Goal: Transaction & Acquisition: Book appointment/travel/reservation

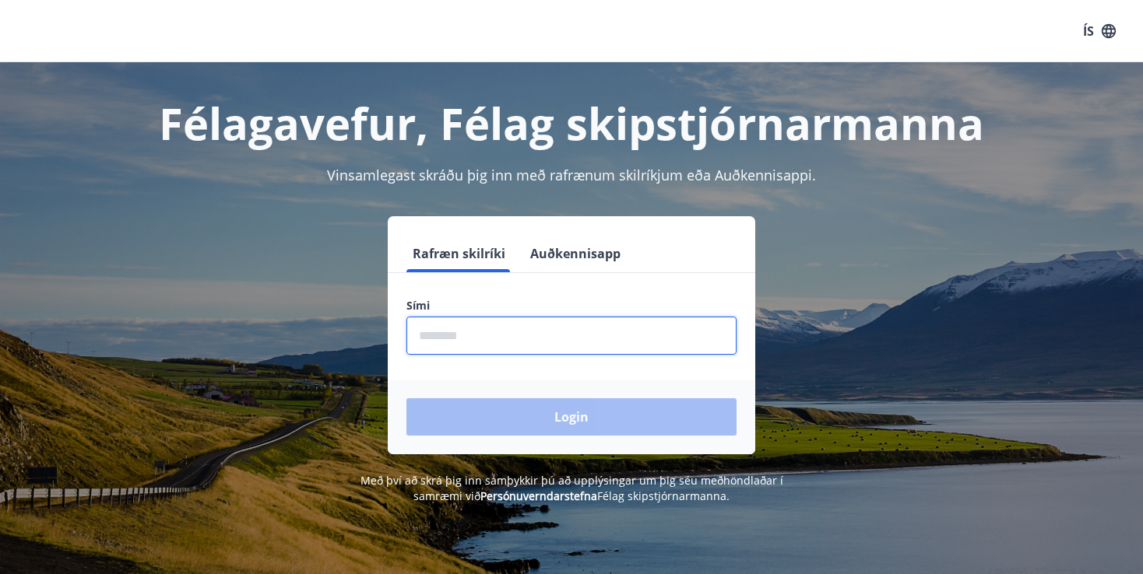
click at [547, 333] on input "phone" at bounding box center [571, 336] width 330 height 38
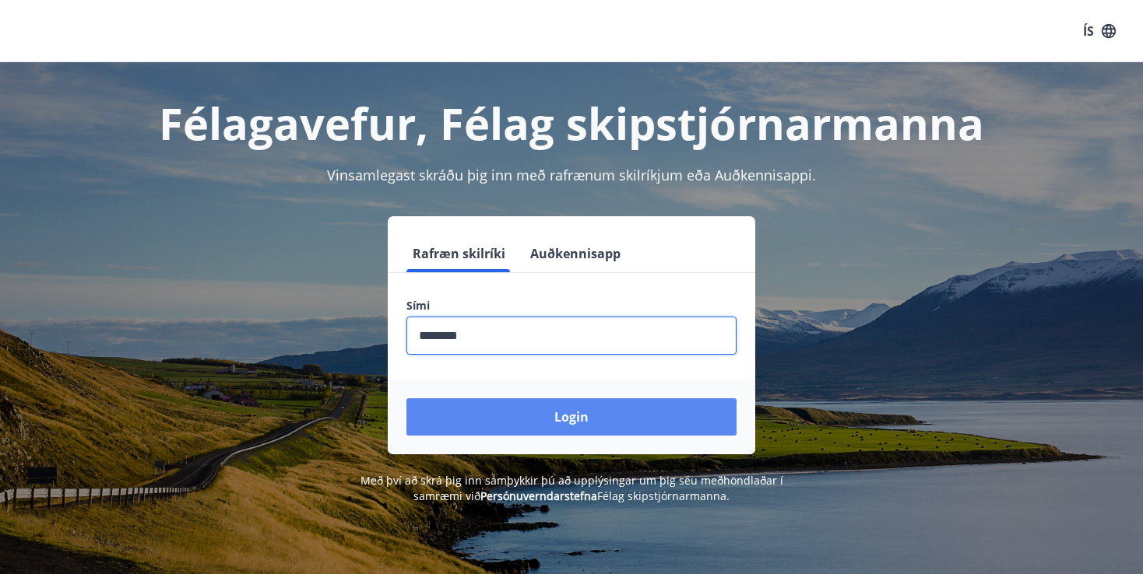
type input "********"
click at [574, 419] on button "Login" at bounding box center [571, 416] width 330 height 37
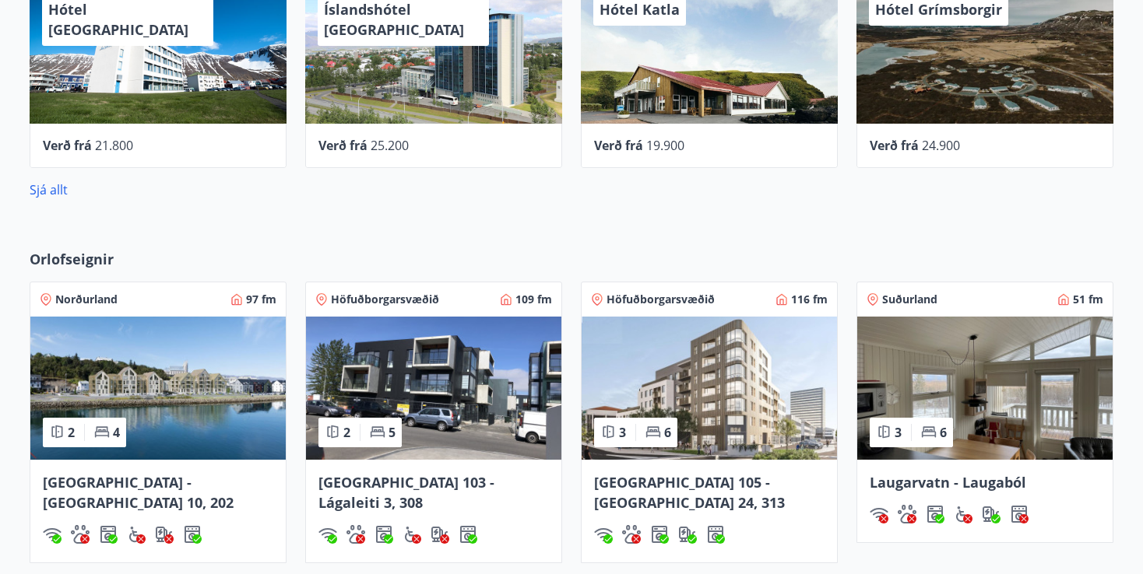
scroll to position [700, 0]
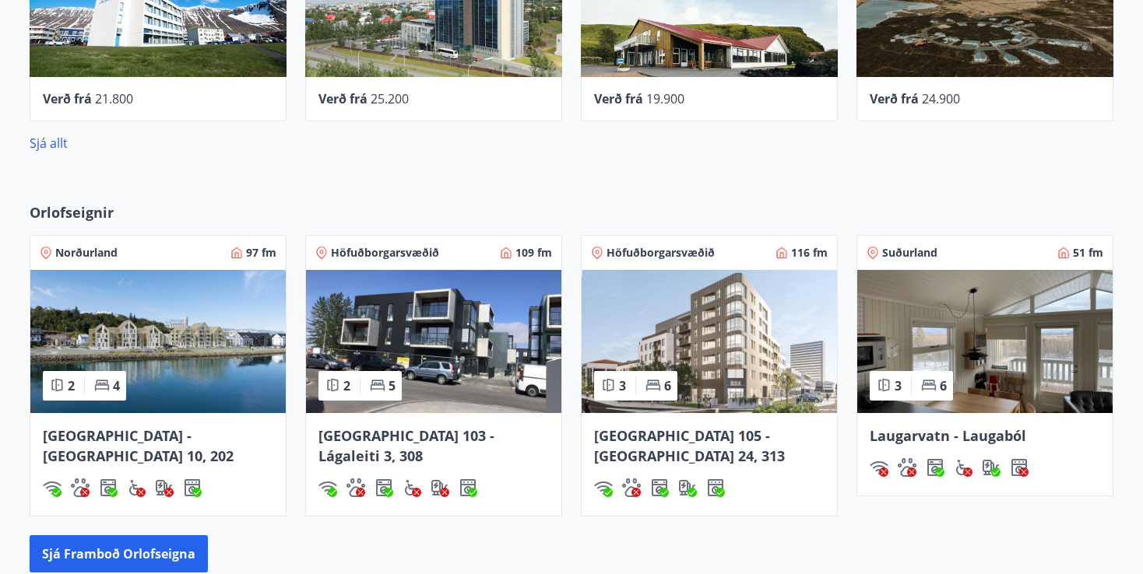
click at [1030, 324] on img at bounding box center [984, 341] width 255 height 143
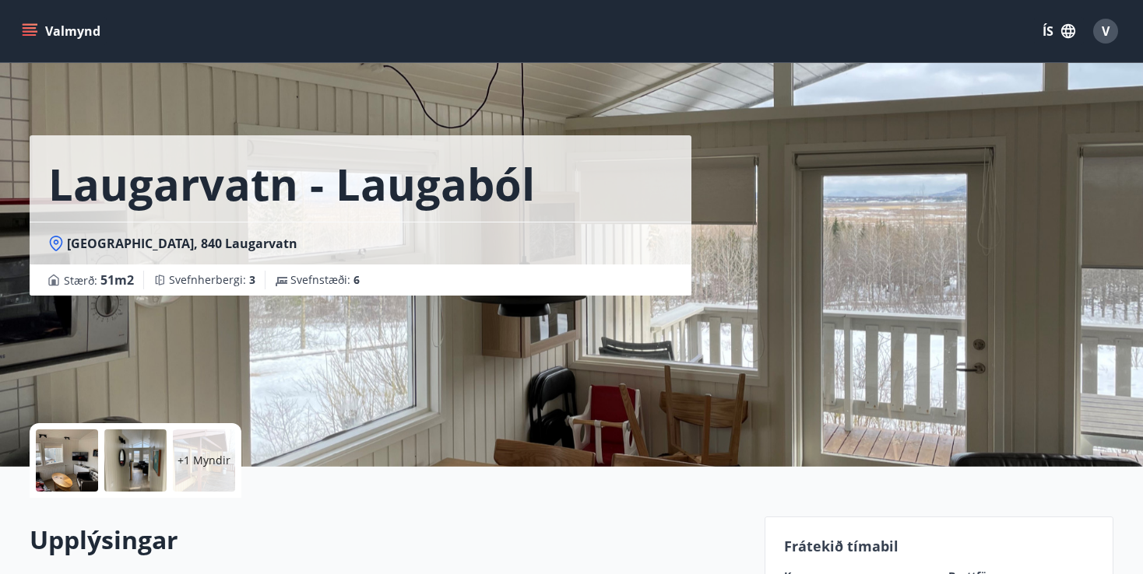
click at [973, 246] on div "Laugarvatn - Laugaból Laugarból, 840 Laugarvatn Stærð : 51 m2 Svefnherbergi : 3…" at bounding box center [571, 233] width 1083 height 467
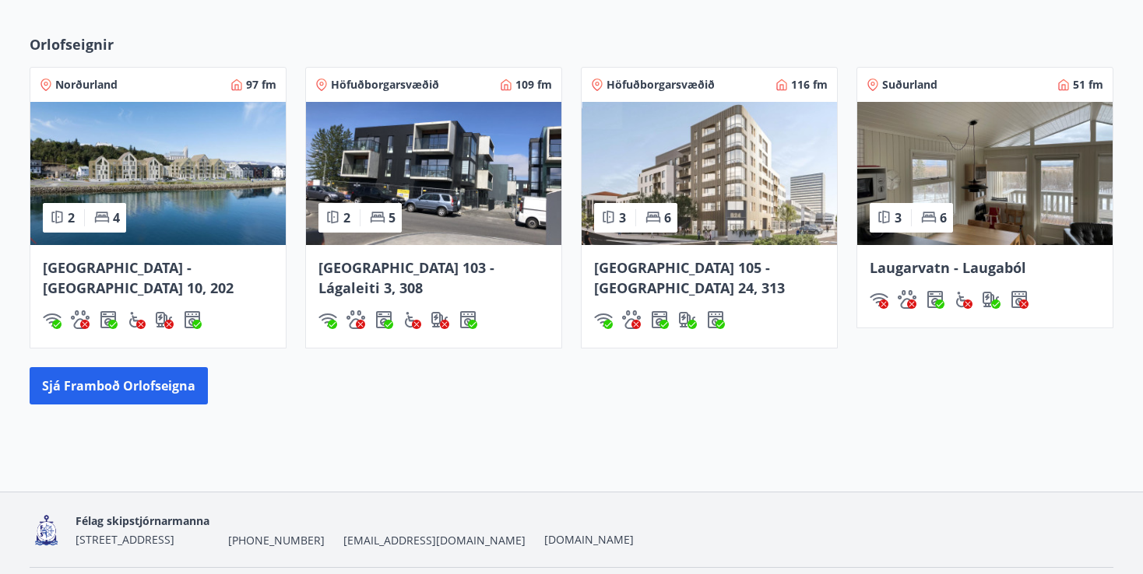
scroll to position [895, 0]
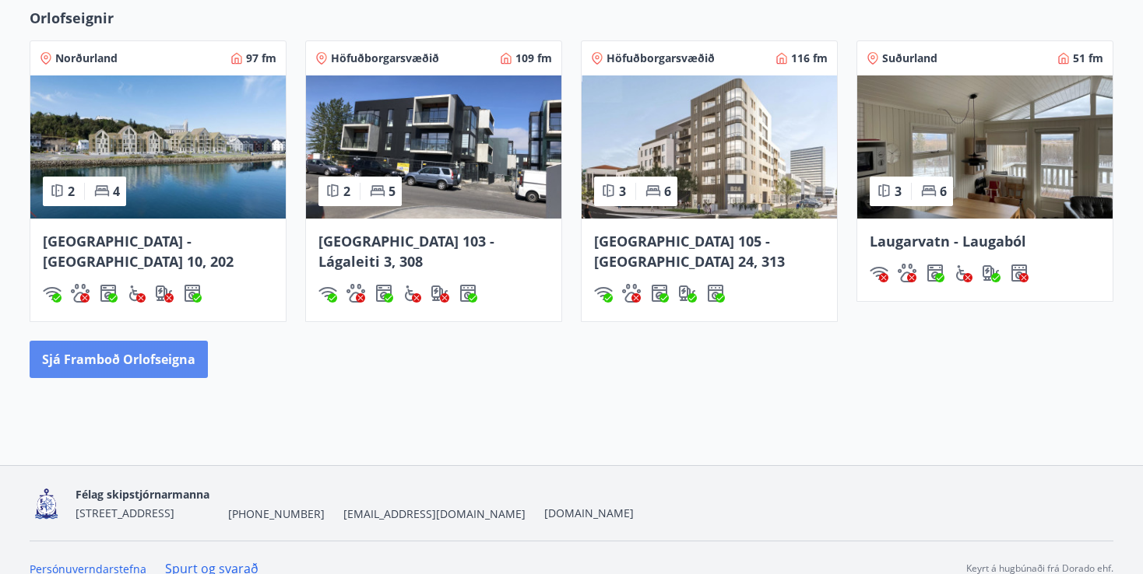
click at [147, 342] on button "Sjá framboð orlofseigna" at bounding box center [119, 359] width 178 height 37
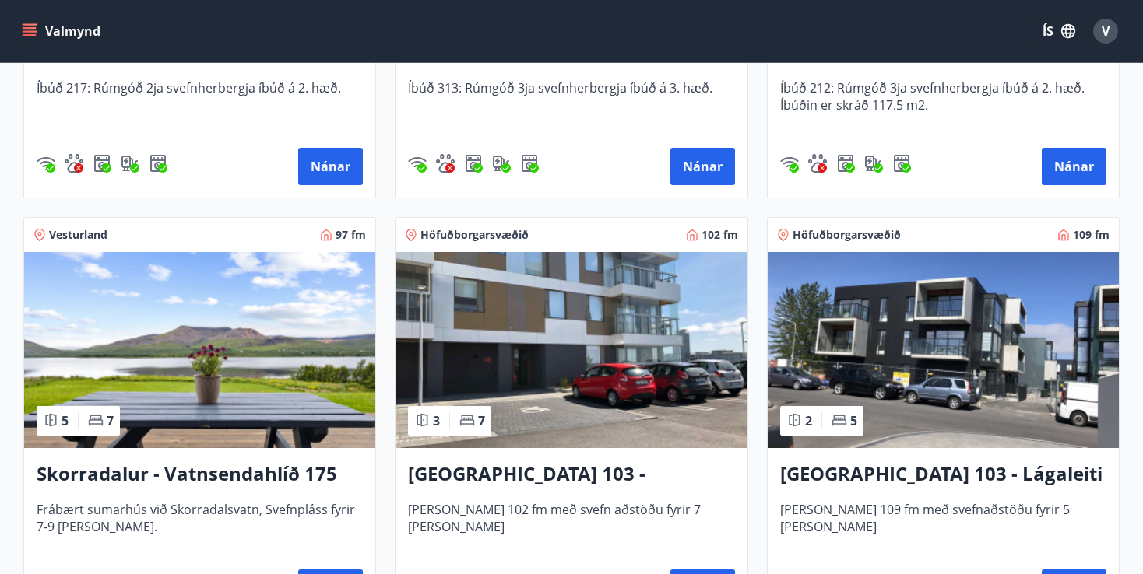
scroll to position [1090, 0]
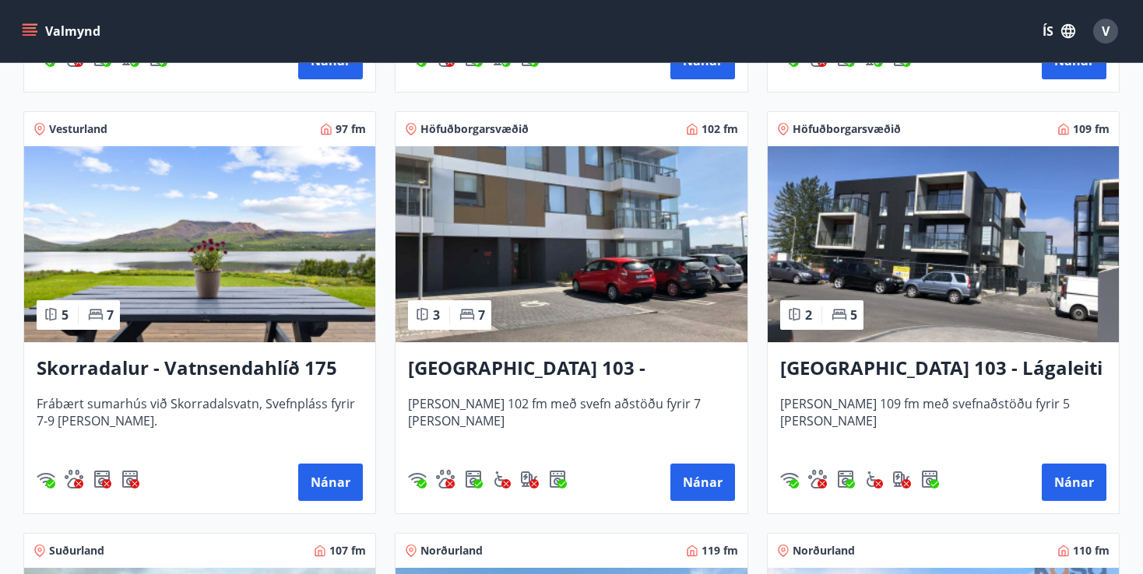
click at [205, 368] on h3 "Skorradalur - Vatnsendahlíð 175" at bounding box center [200, 369] width 326 height 28
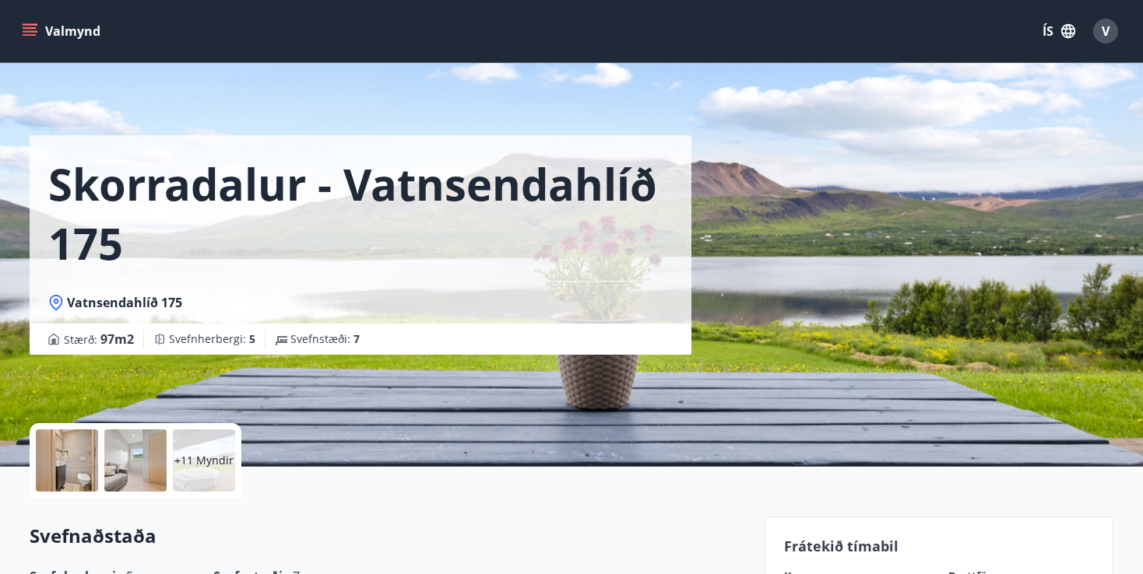
click at [67, 456] on div at bounding box center [67, 461] width 62 height 62
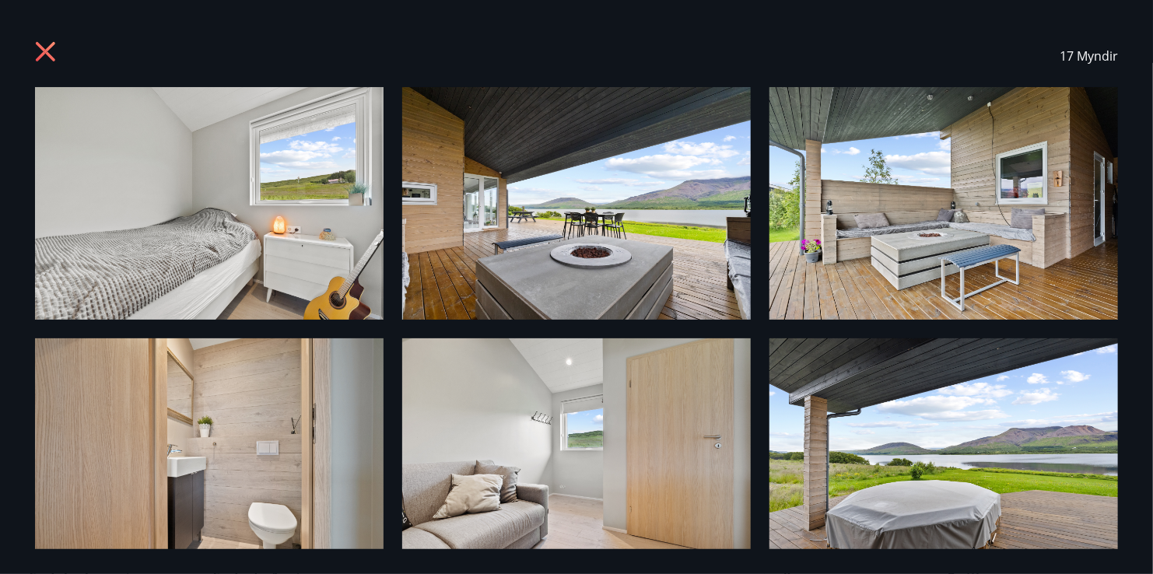
click at [205, 228] on img at bounding box center [209, 203] width 349 height 233
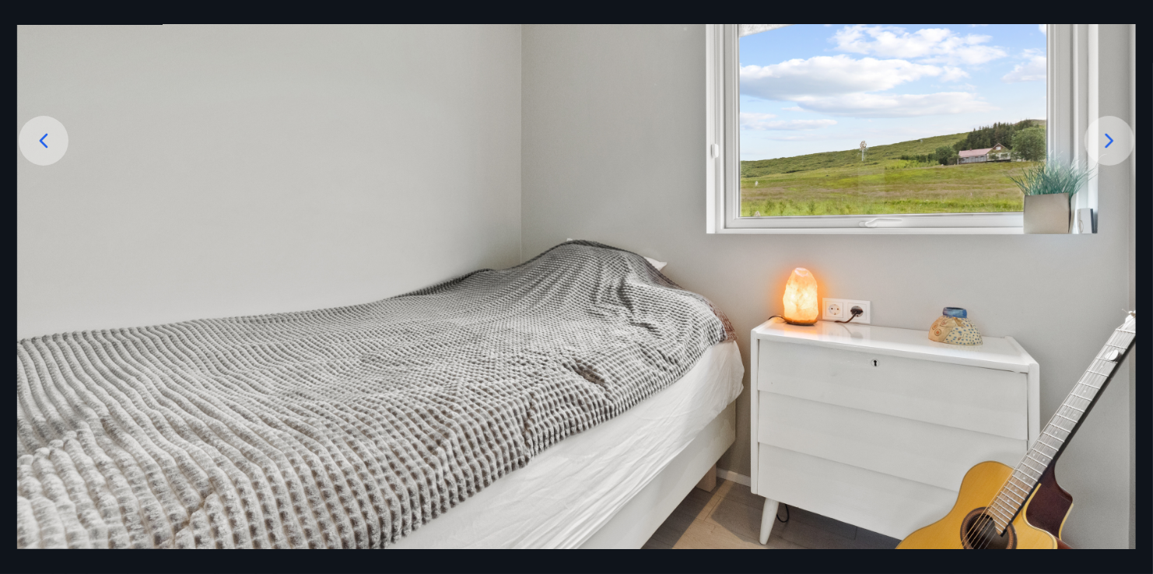
scroll to position [283, 0]
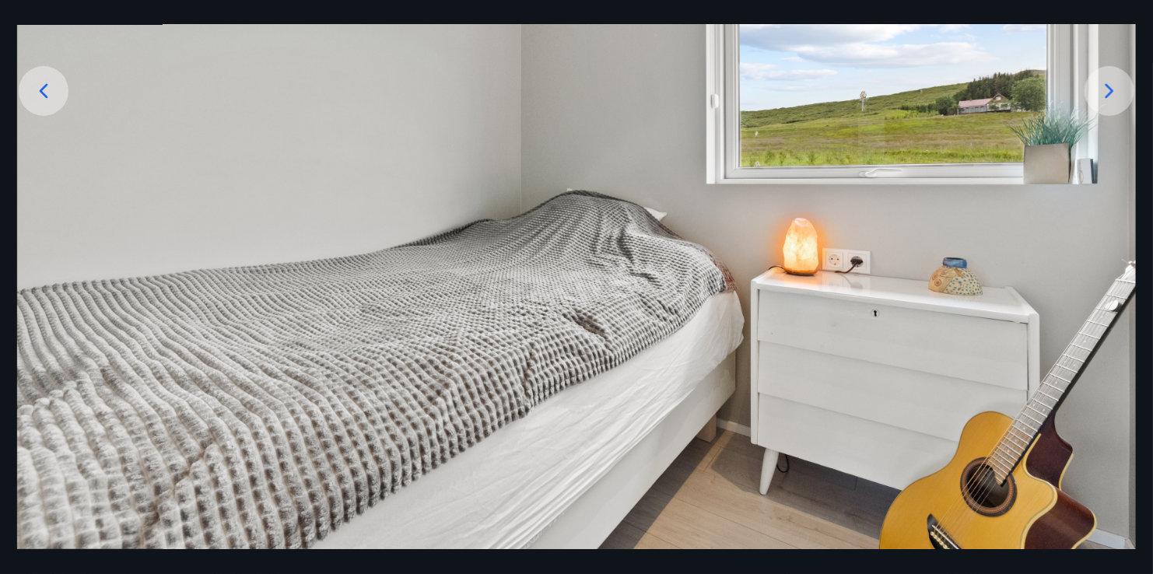
click at [1105, 88] on icon at bounding box center [1109, 91] width 25 height 25
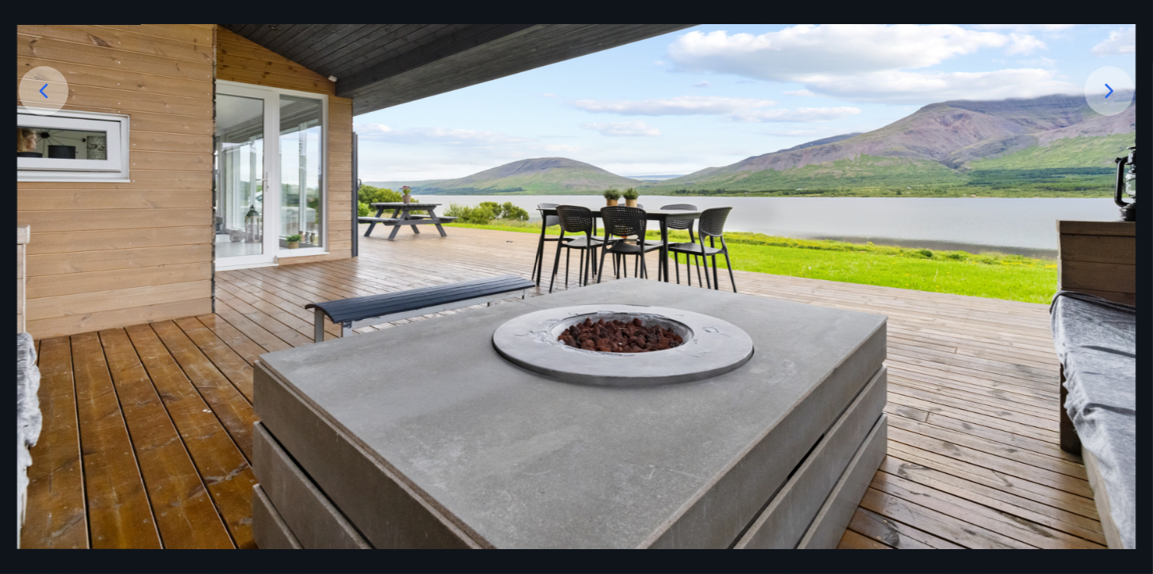
click at [1104, 88] on icon at bounding box center [1109, 91] width 25 height 25
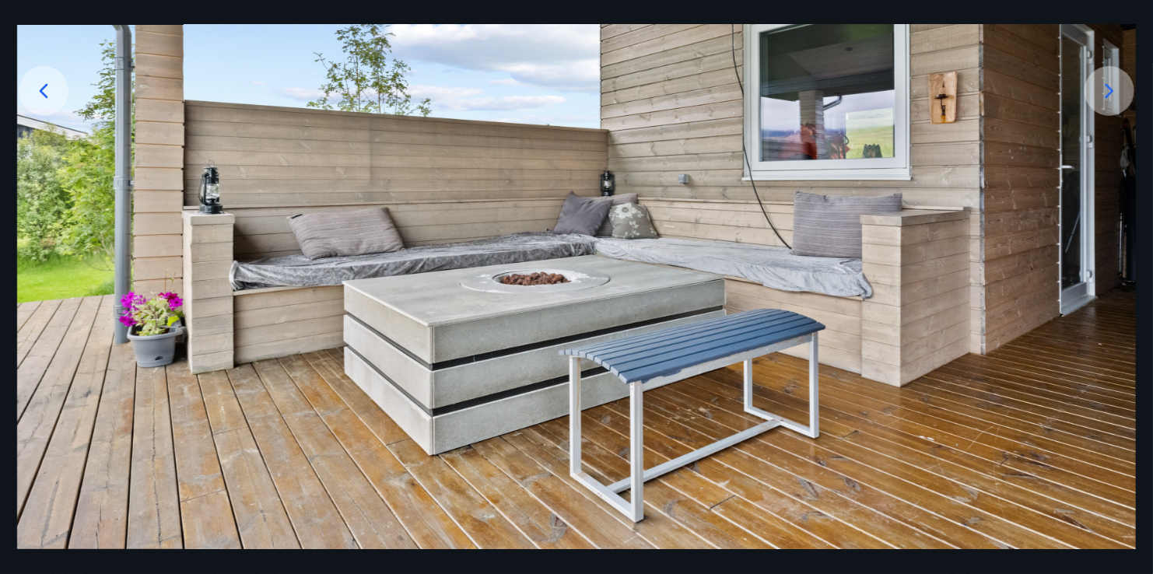
click at [1104, 88] on icon at bounding box center [1109, 91] width 25 height 25
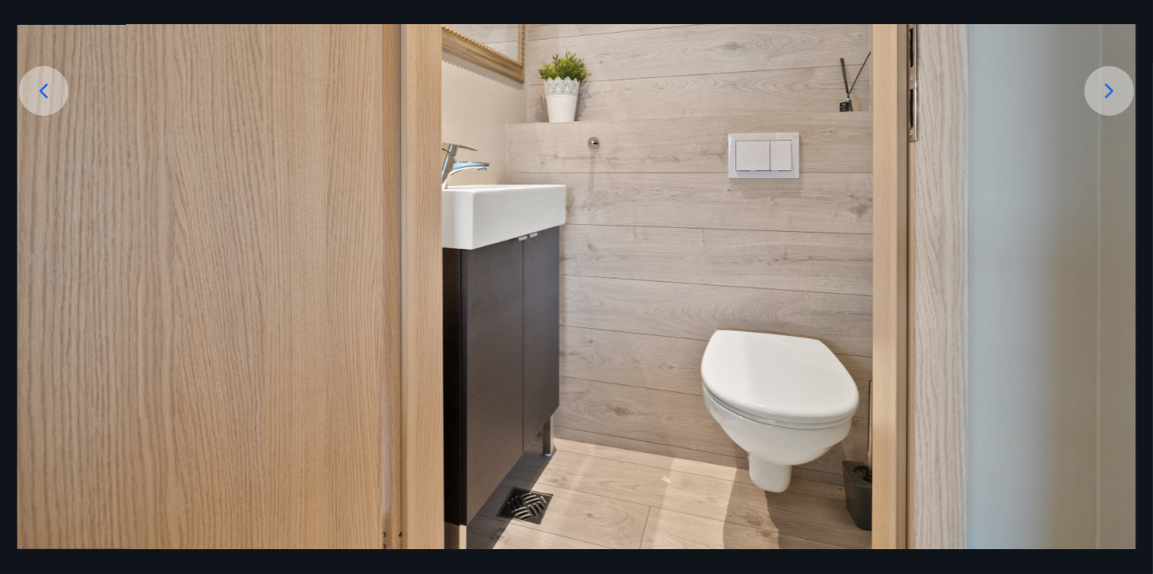
click at [1104, 88] on icon at bounding box center [1109, 91] width 25 height 25
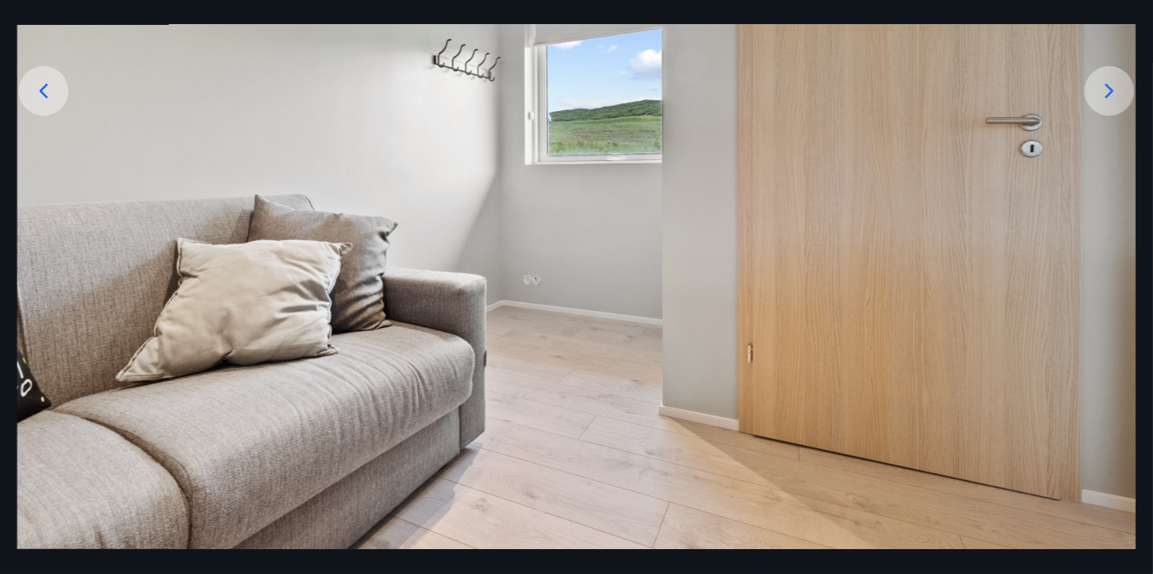
click at [1104, 88] on icon at bounding box center [1109, 91] width 25 height 25
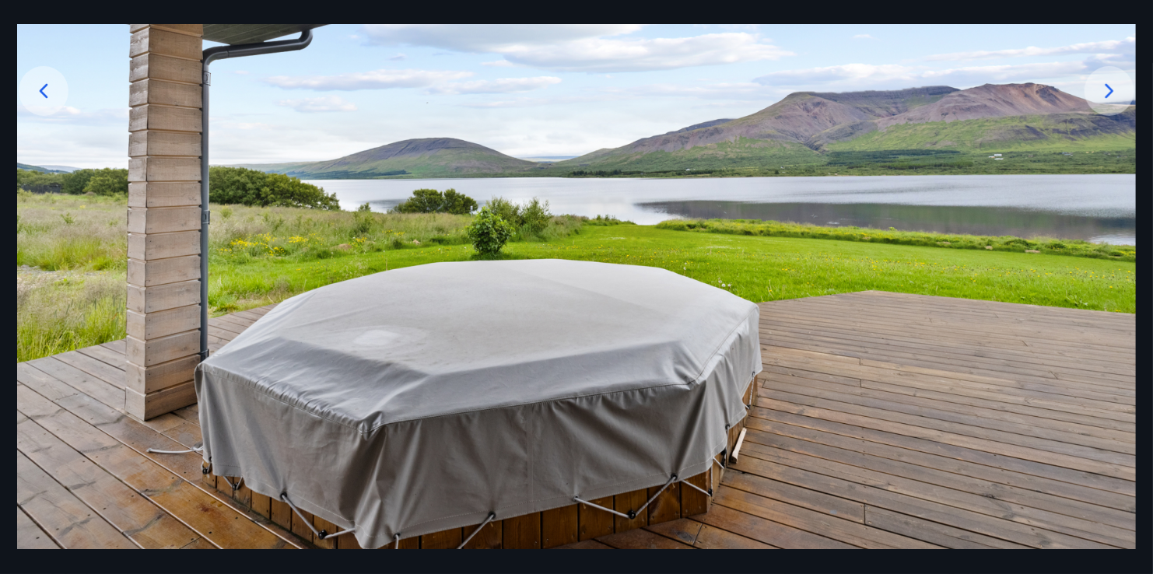
click at [1104, 88] on icon at bounding box center [1109, 91] width 25 height 25
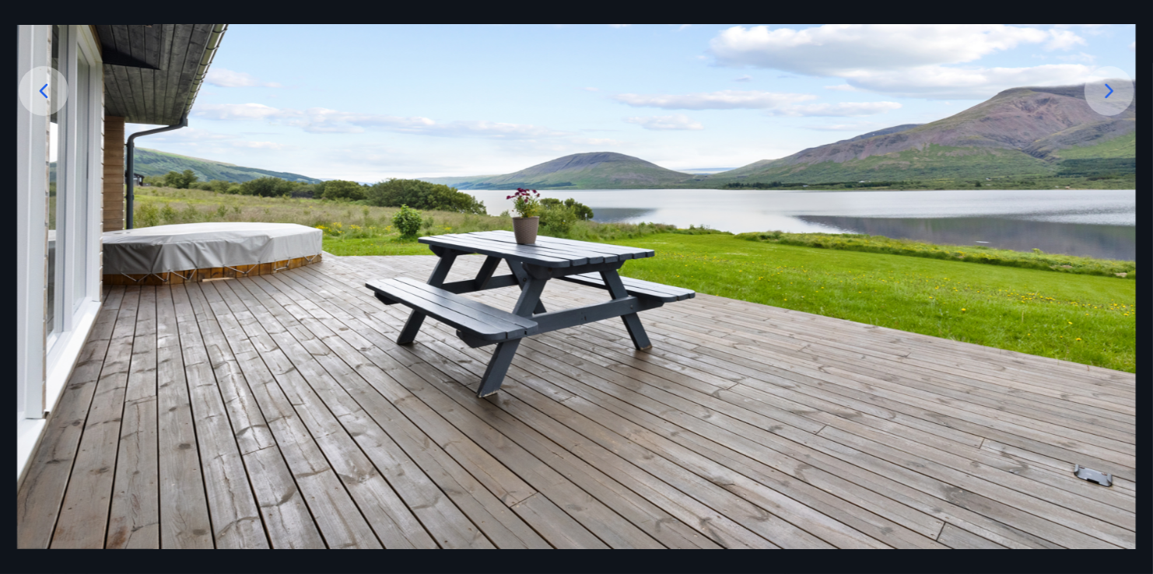
click at [1104, 88] on icon at bounding box center [1109, 91] width 25 height 25
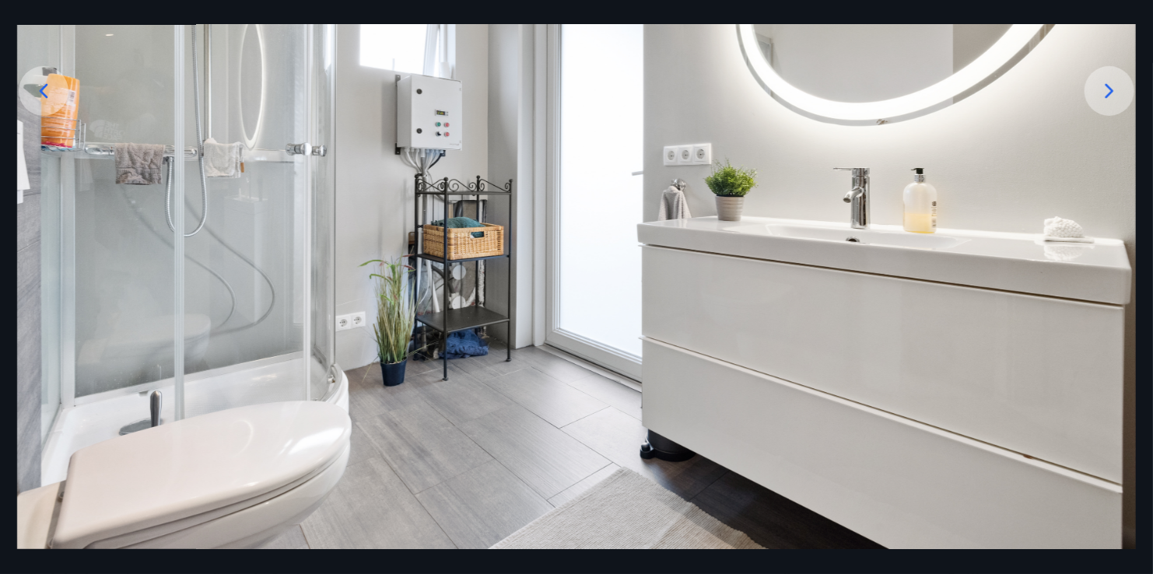
click at [1104, 88] on icon at bounding box center [1109, 91] width 25 height 25
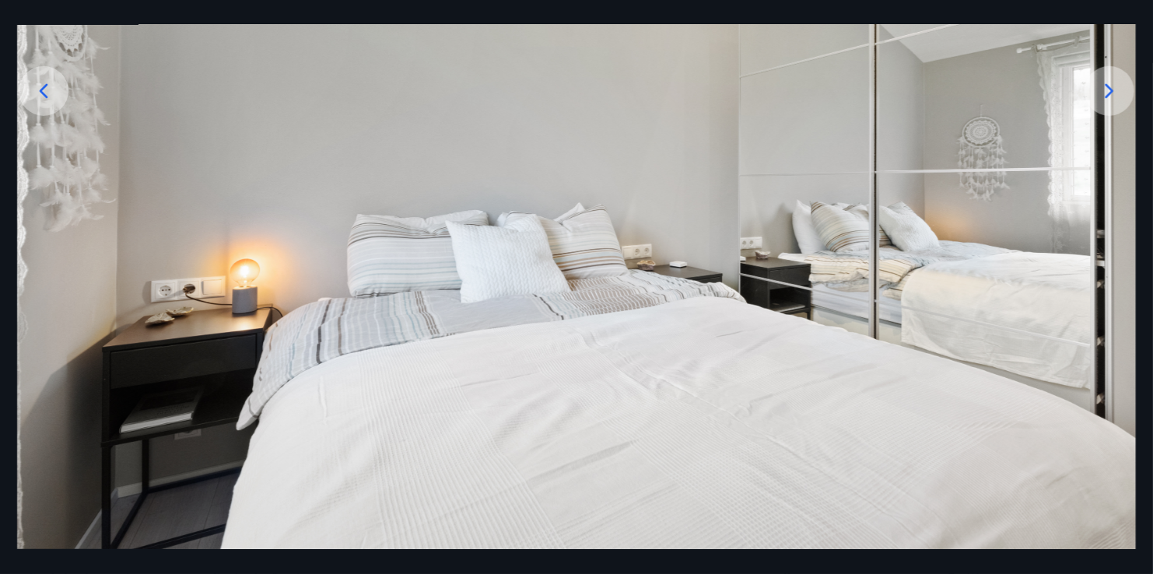
click at [1104, 88] on icon at bounding box center [1109, 91] width 25 height 25
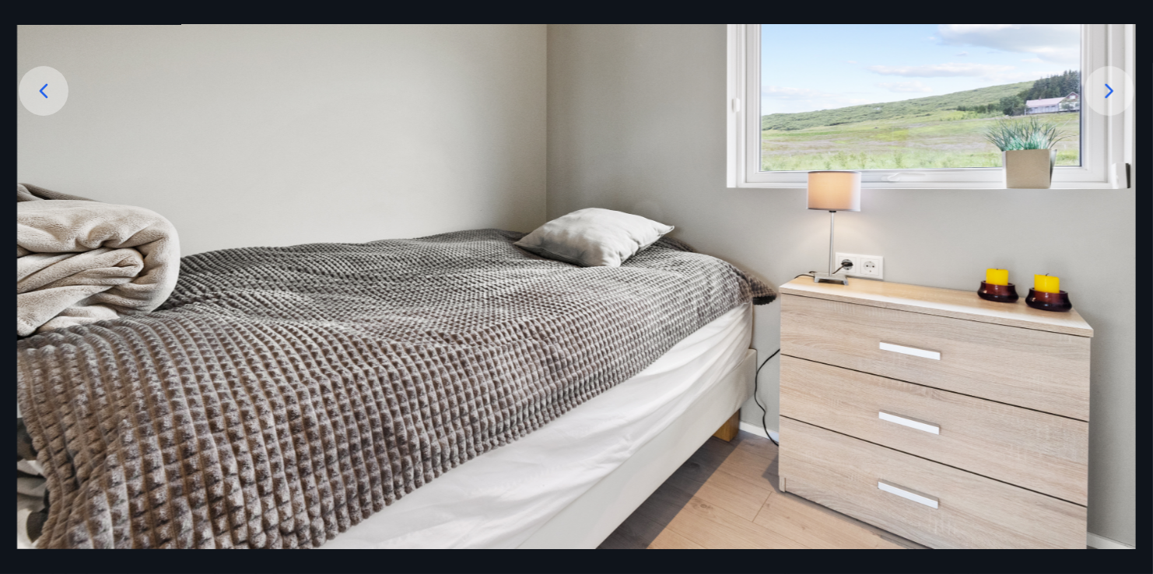
click at [1104, 88] on icon at bounding box center [1109, 91] width 25 height 25
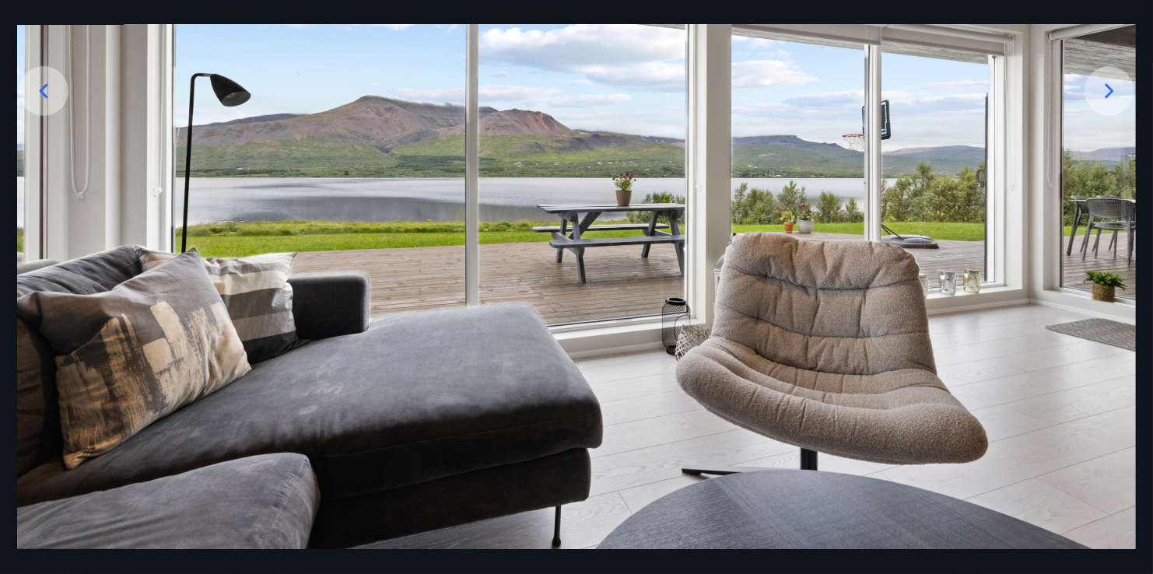
click at [1104, 88] on icon at bounding box center [1109, 91] width 25 height 25
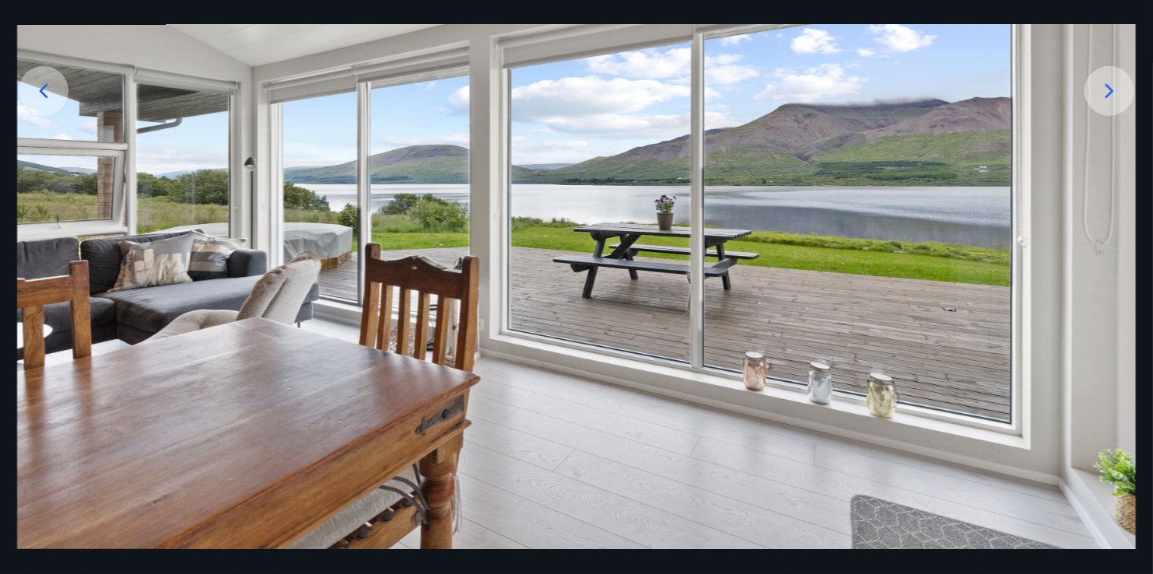
click at [1104, 88] on icon at bounding box center [1109, 91] width 25 height 25
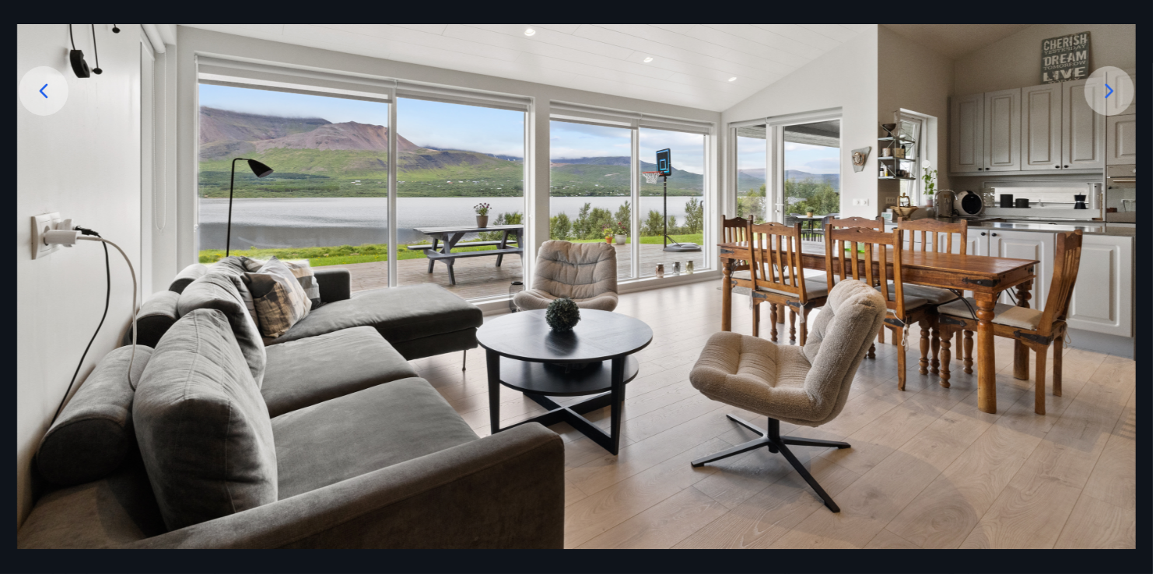
click at [1104, 88] on icon at bounding box center [1109, 91] width 25 height 25
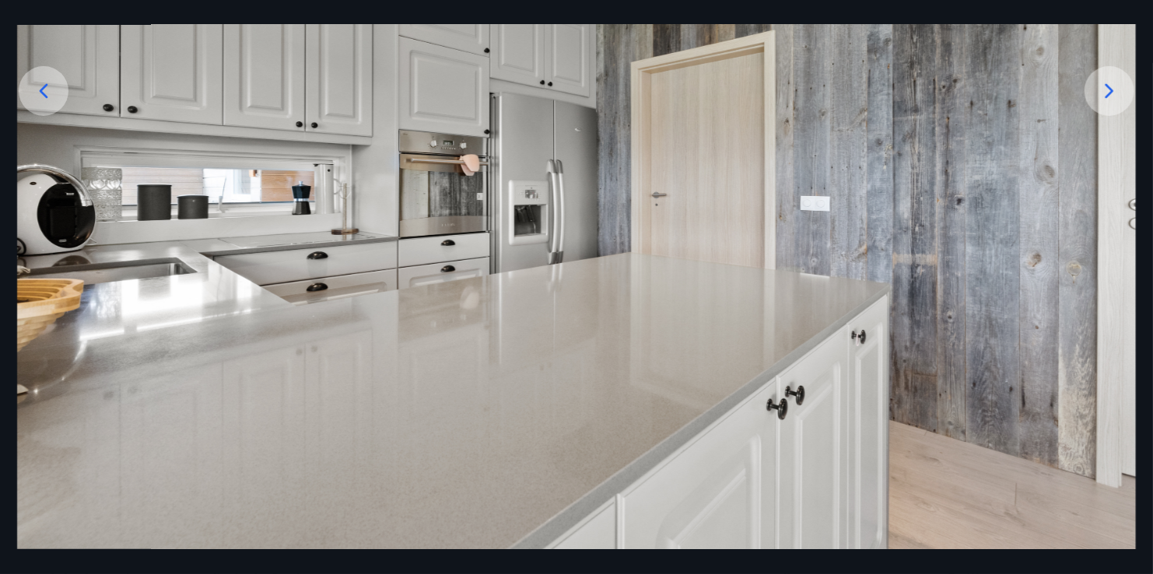
click at [1104, 88] on icon at bounding box center [1109, 91] width 25 height 25
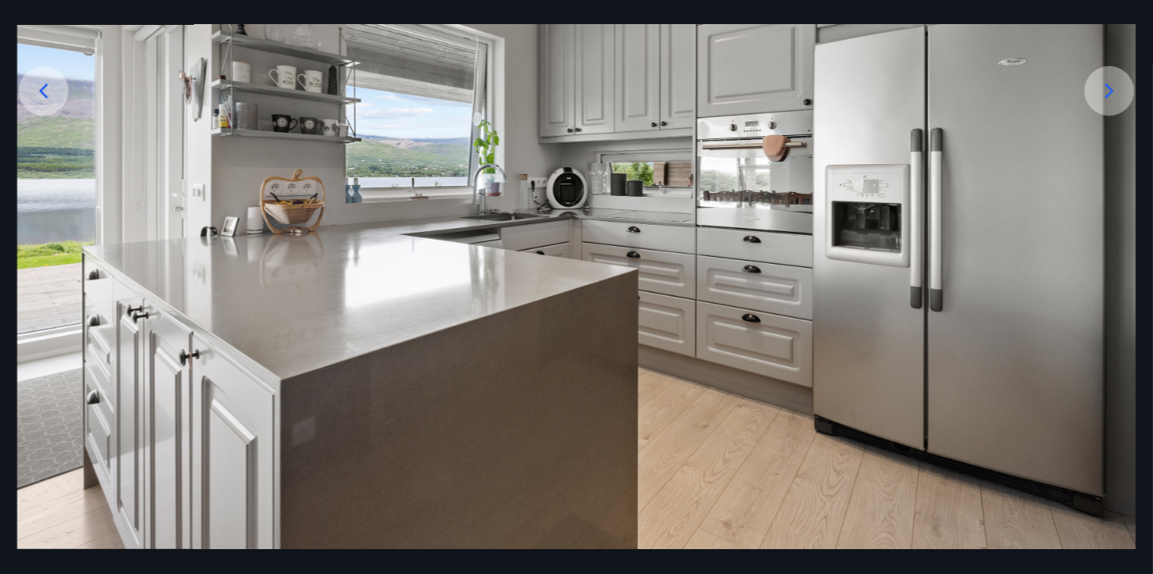
click at [1104, 88] on icon at bounding box center [1109, 91] width 25 height 25
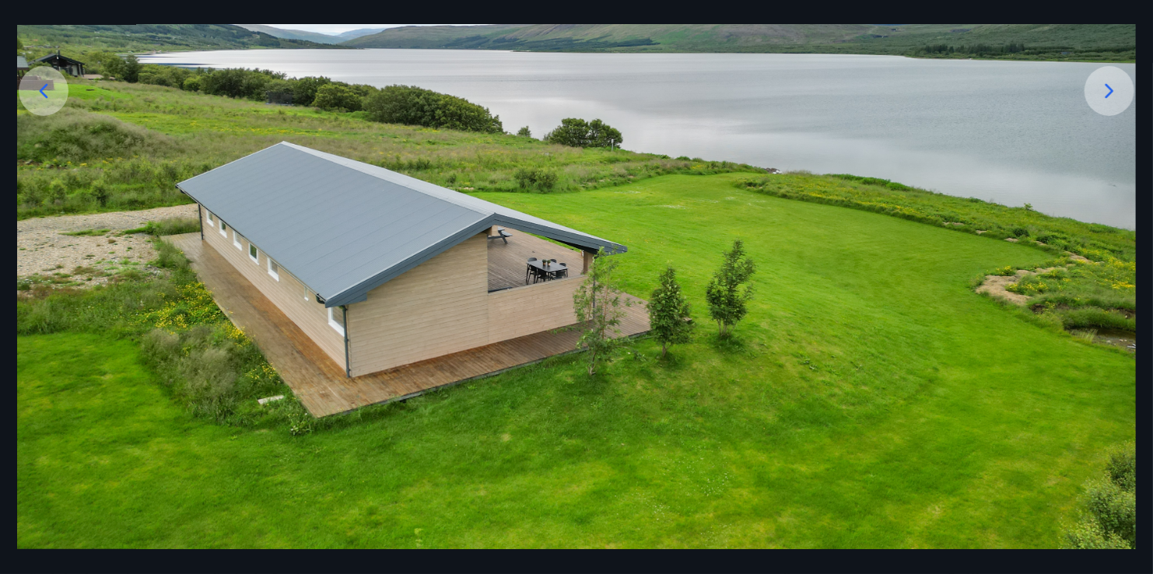
click at [1104, 88] on icon at bounding box center [1109, 91] width 25 height 25
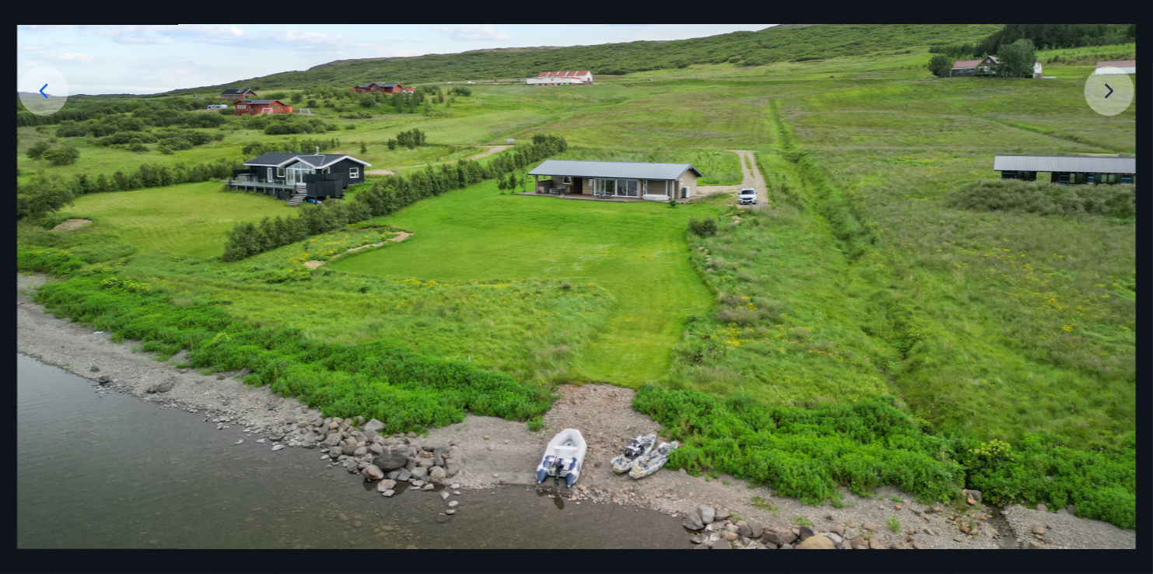
click at [1104, 88] on img at bounding box center [576, 224] width 1119 height 840
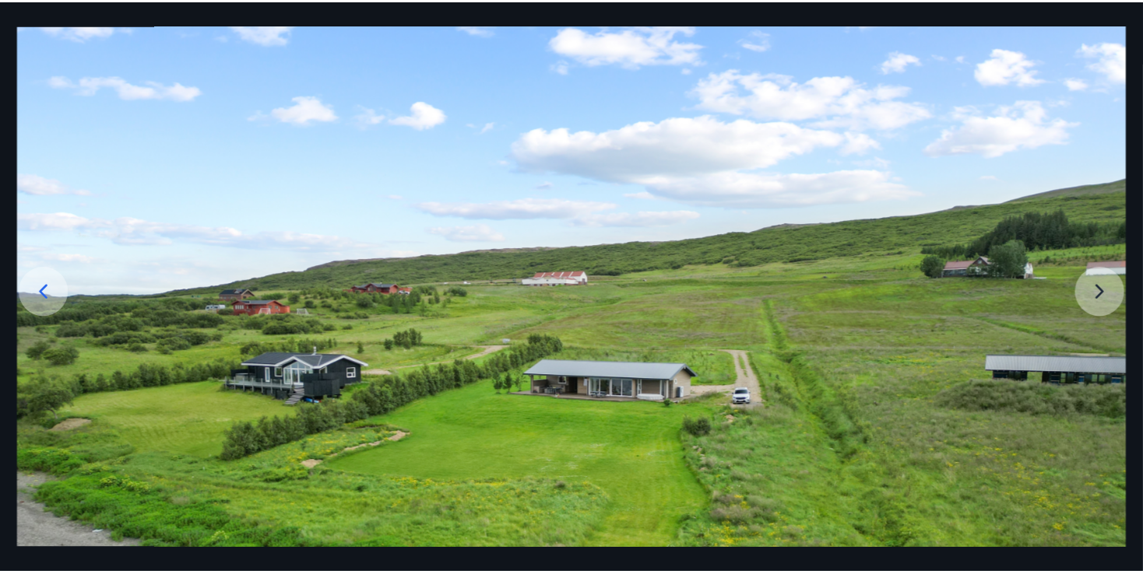
scroll to position [0, 0]
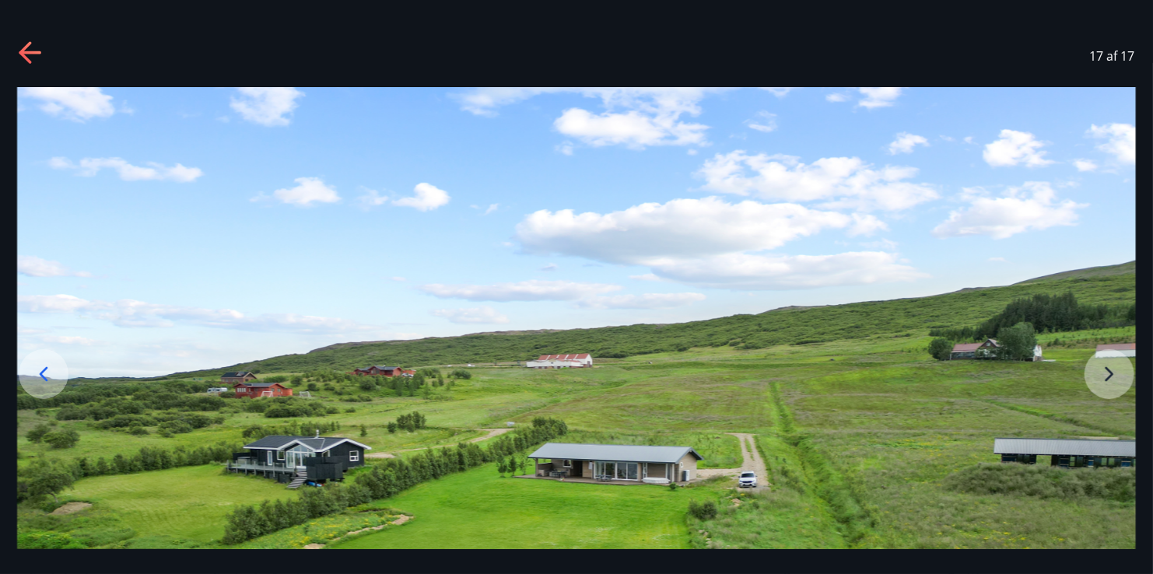
click at [33, 49] on icon at bounding box center [31, 53] width 25 height 25
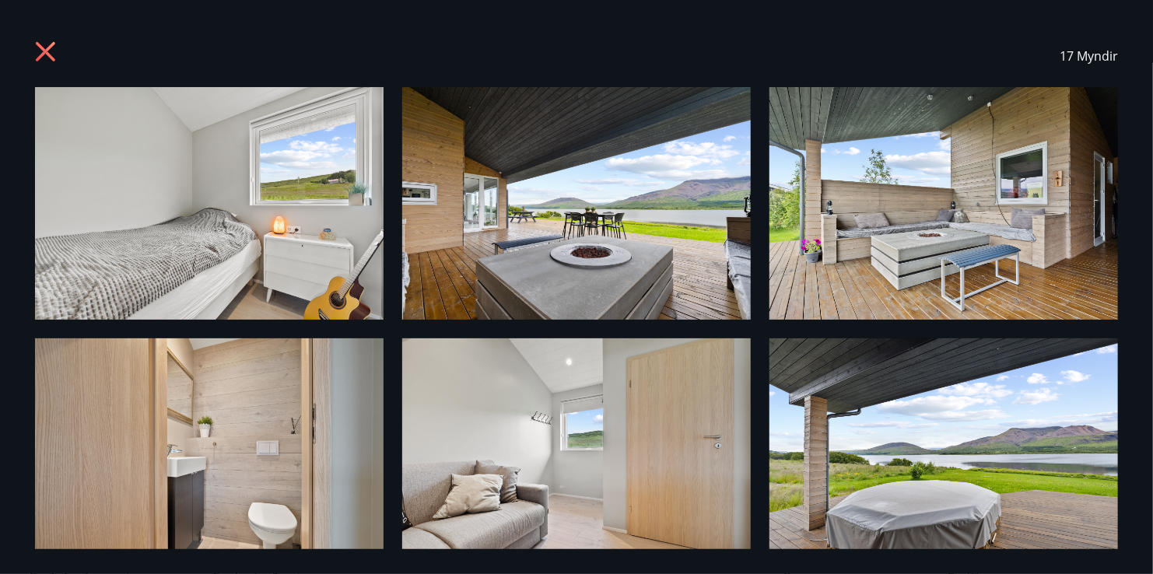
click at [47, 51] on icon at bounding box center [47, 53] width 25 height 25
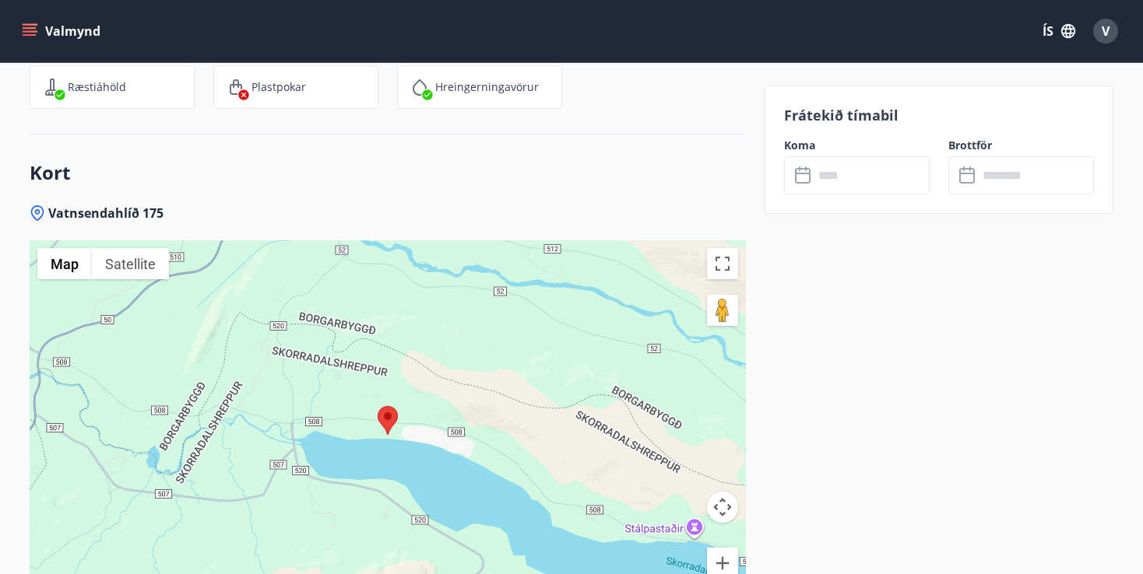
scroll to position [1868, 0]
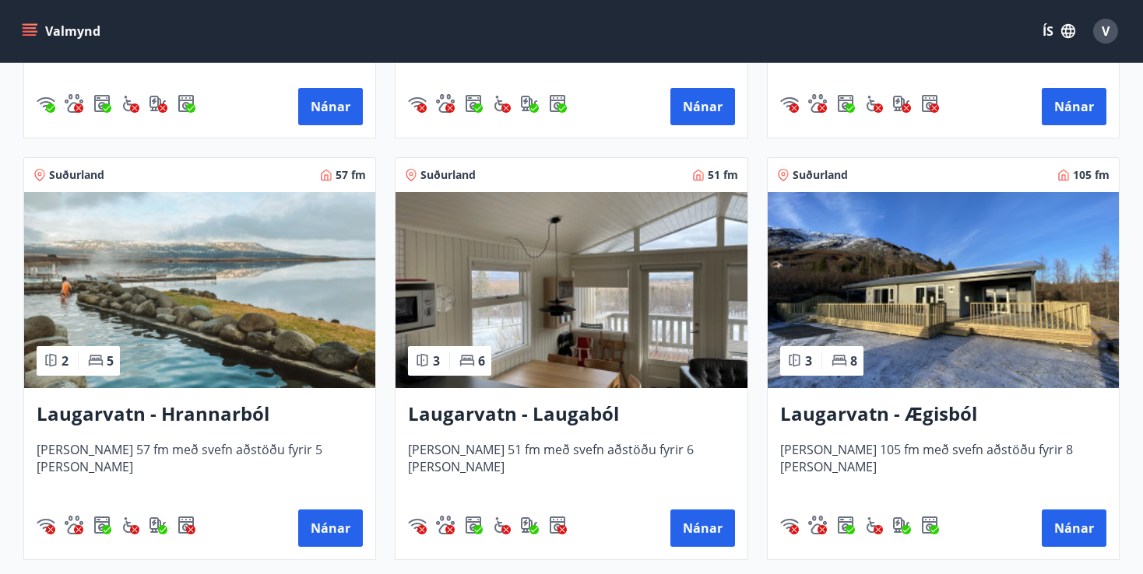
scroll to position [2413, 0]
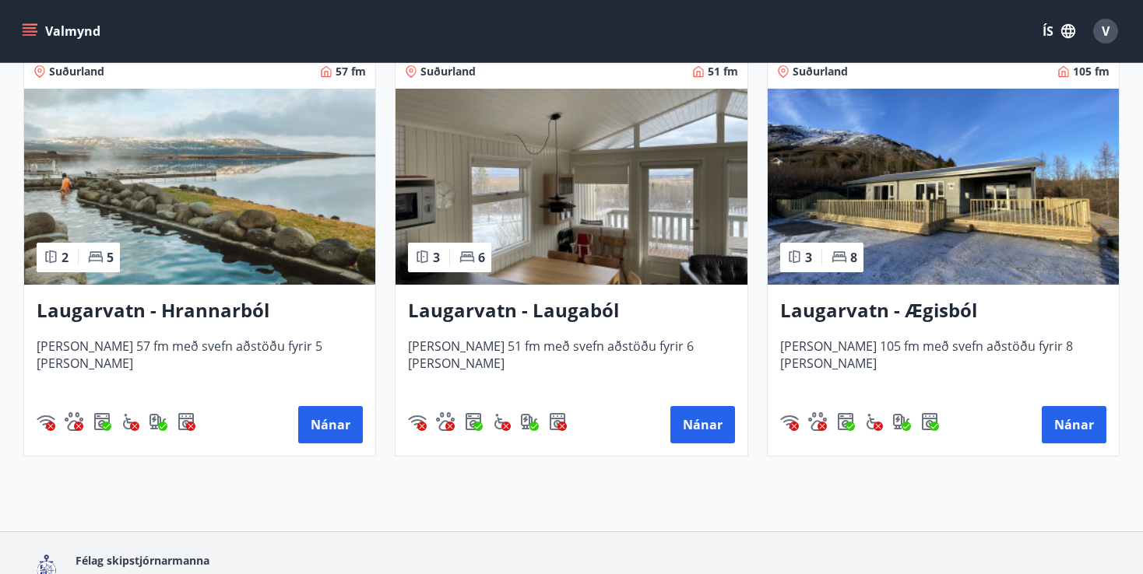
click at [936, 188] on img at bounding box center [942, 187] width 351 height 196
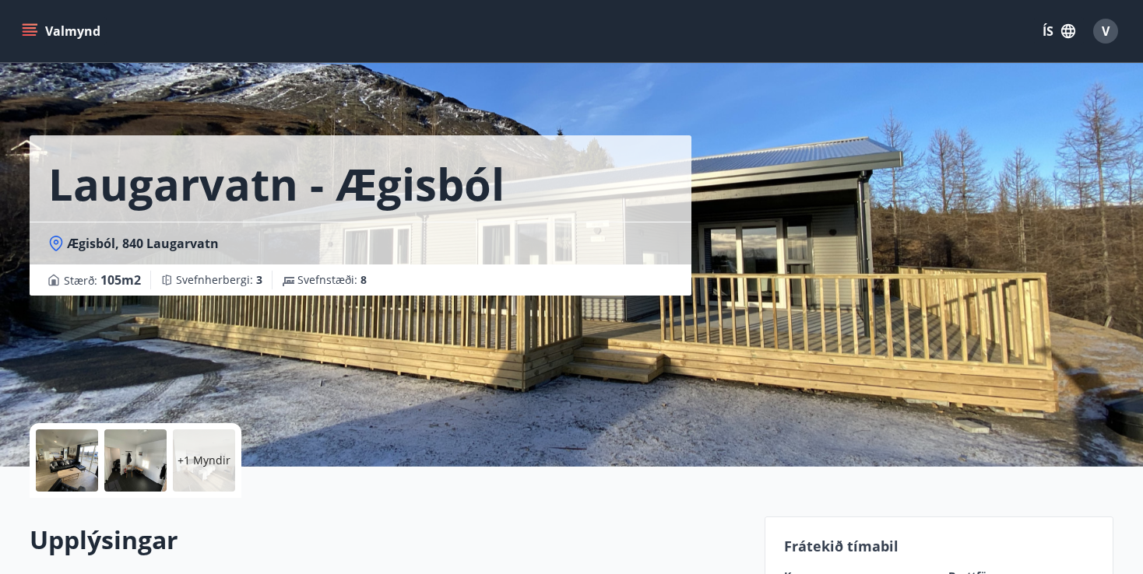
click at [77, 457] on div at bounding box center [67, 461] width 62 height 62
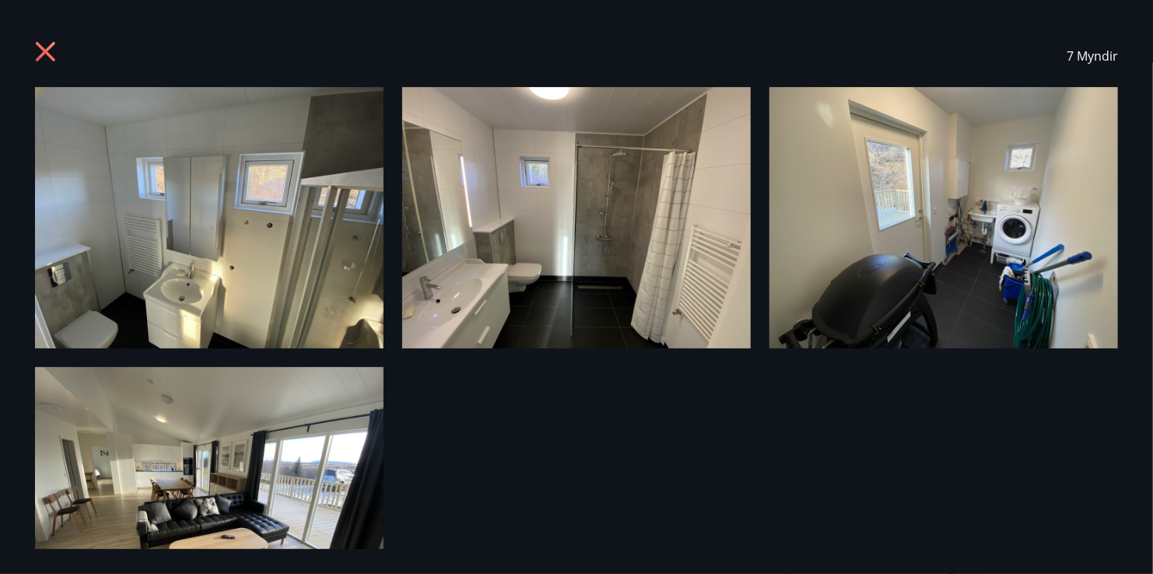
click at [210, 287] on img at bounding box center [209, 218] width 349 height 262
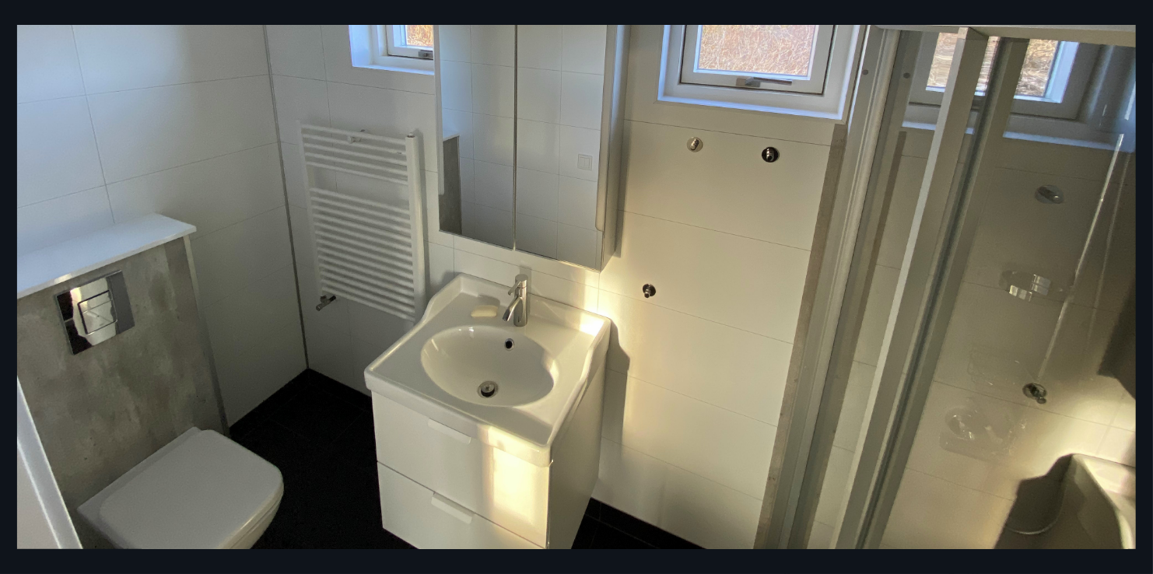
scroll to position [299, 0]
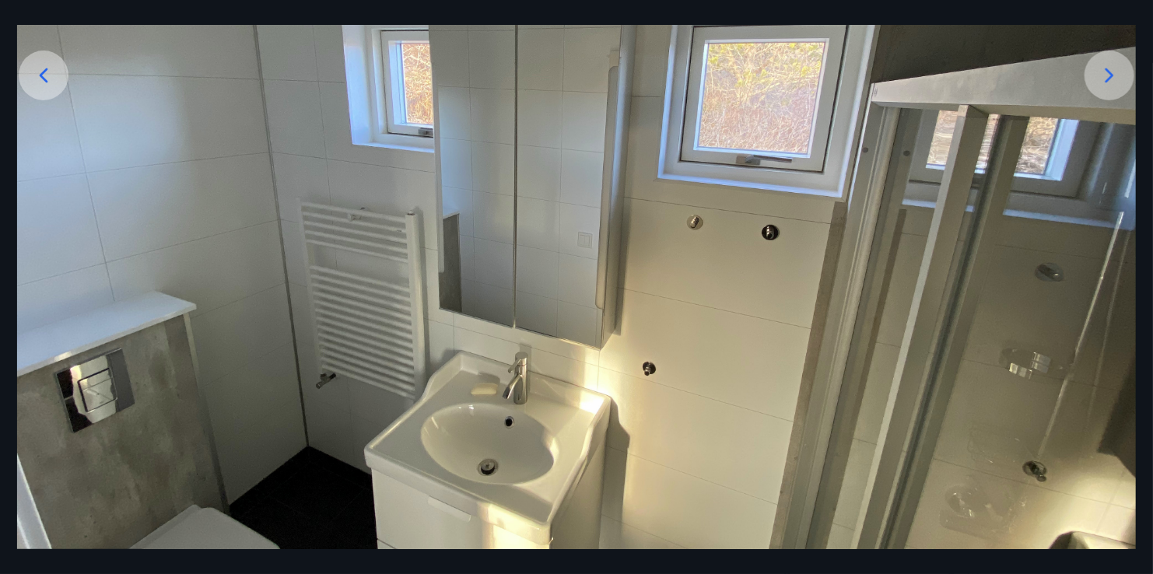
click at [40, 80] on icon at bounding box center [43, 75] width 25 height 25
click at [43, 72] on icon at bounding box center [44, 75] width 9 height 15
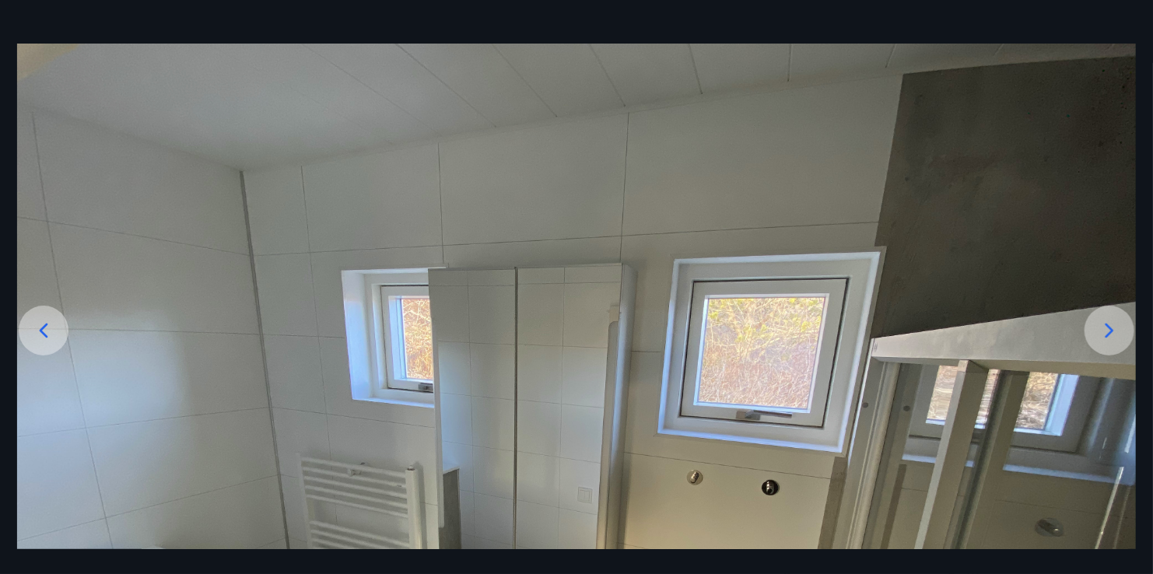
scroll to position [0, 0]
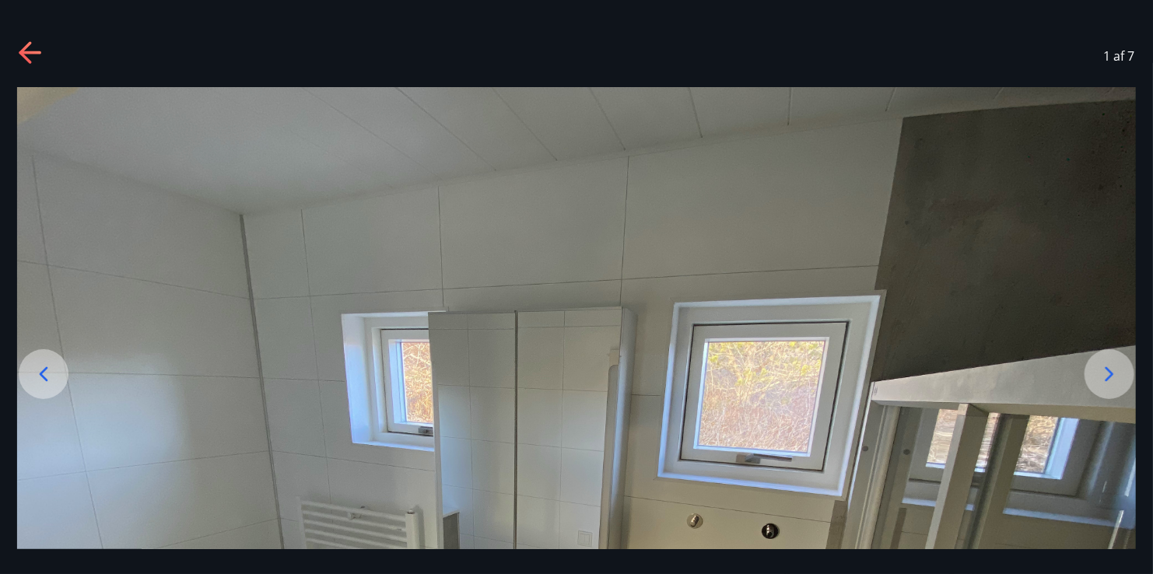
click at [30, 58] on icon at bounding box center [31, 53] width 25 height 25
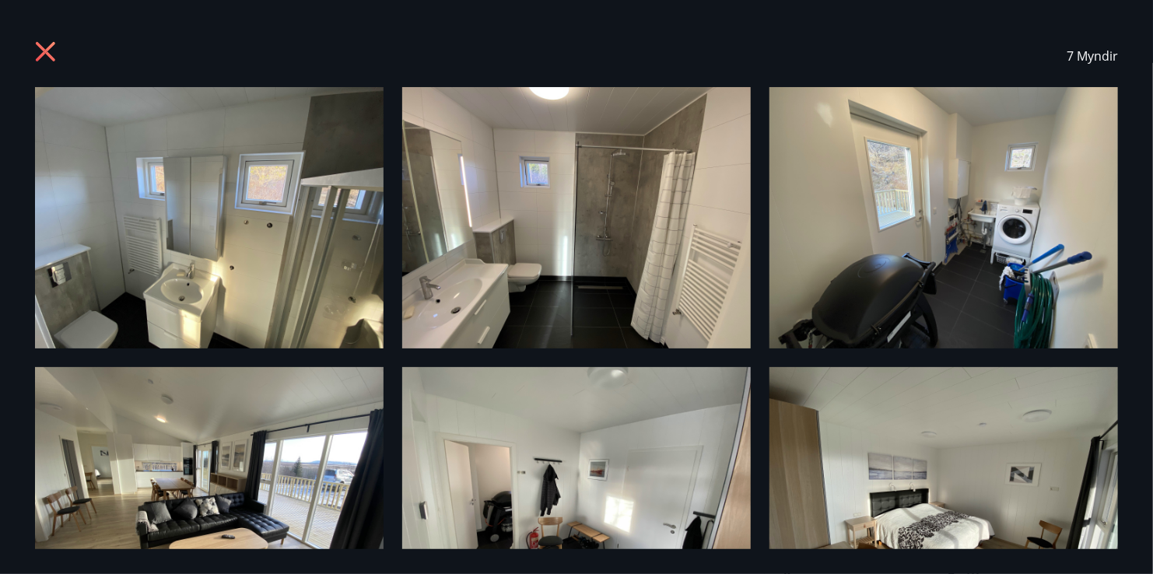
click at [47, 50] on icon at bounding box center [45, 51] width 19 height 19
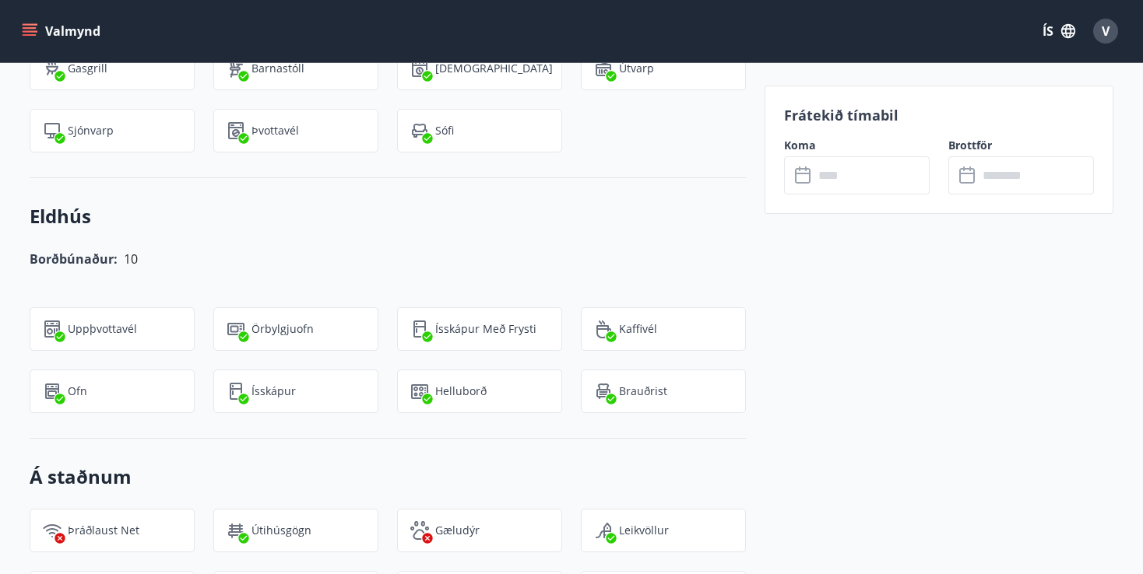
scroll to position [1712, 0]
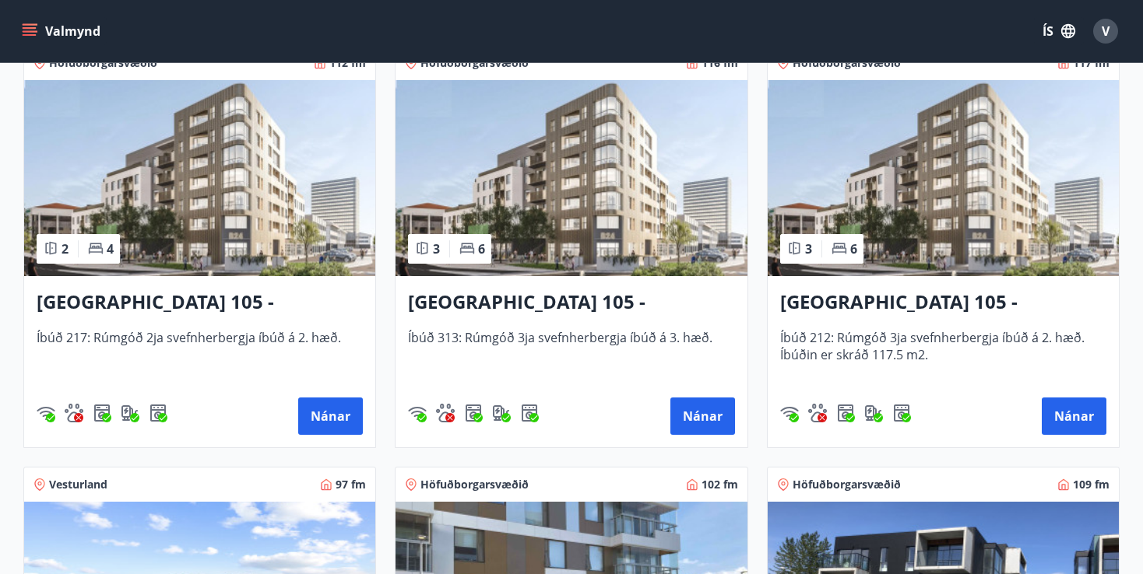
scroll to position [700, 0]
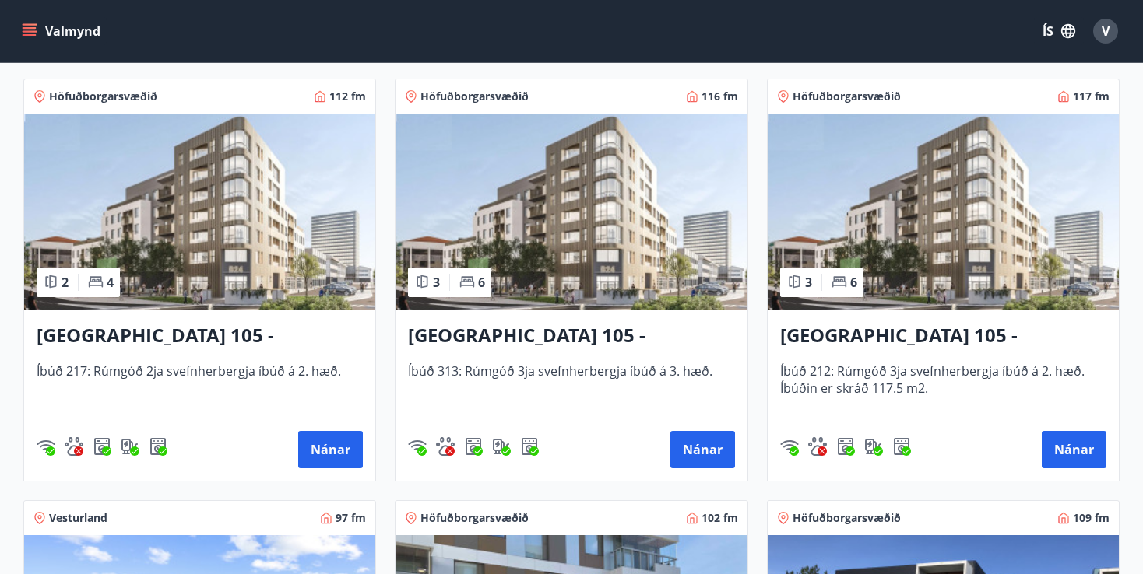
click at [623, 226] on img at bounding box center [570, 212] width 351 height 196
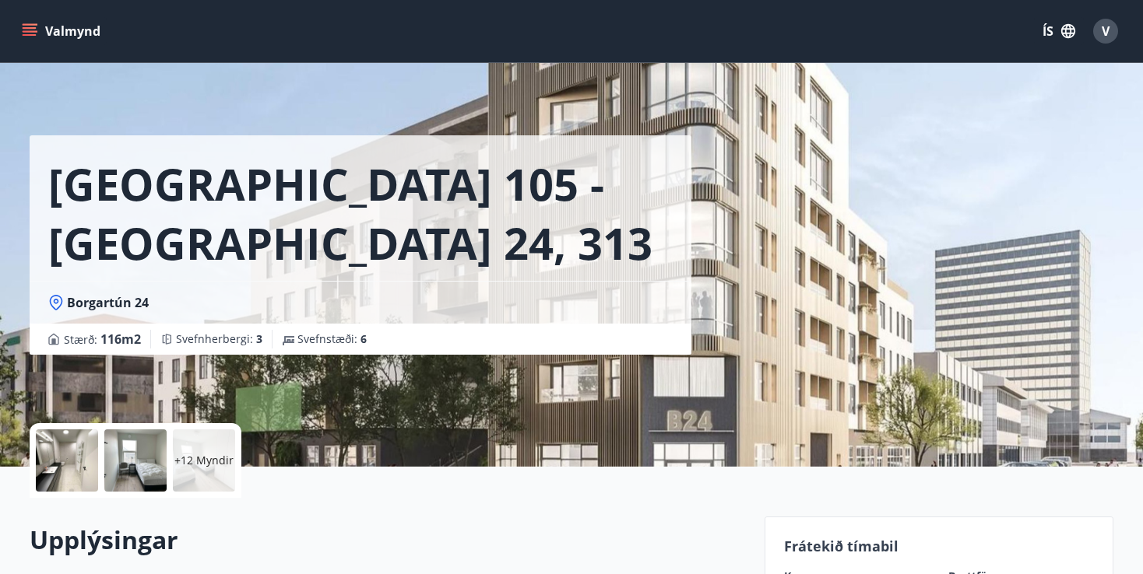
click at [58, 461] on div at bounding box center [67, 461] width 62 height 62
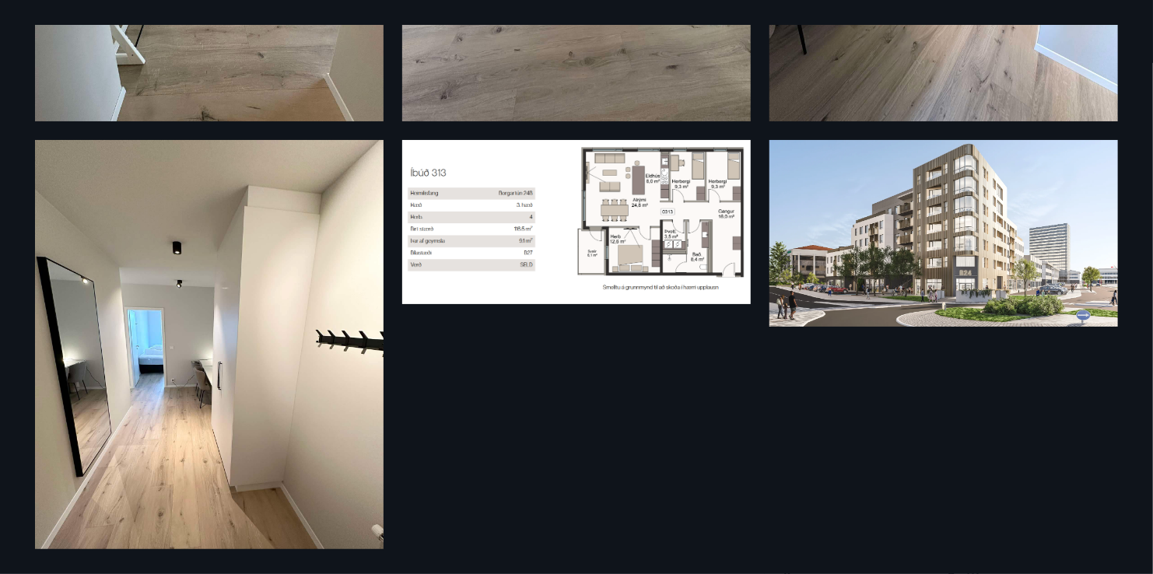
scroll to position [2268, 0]
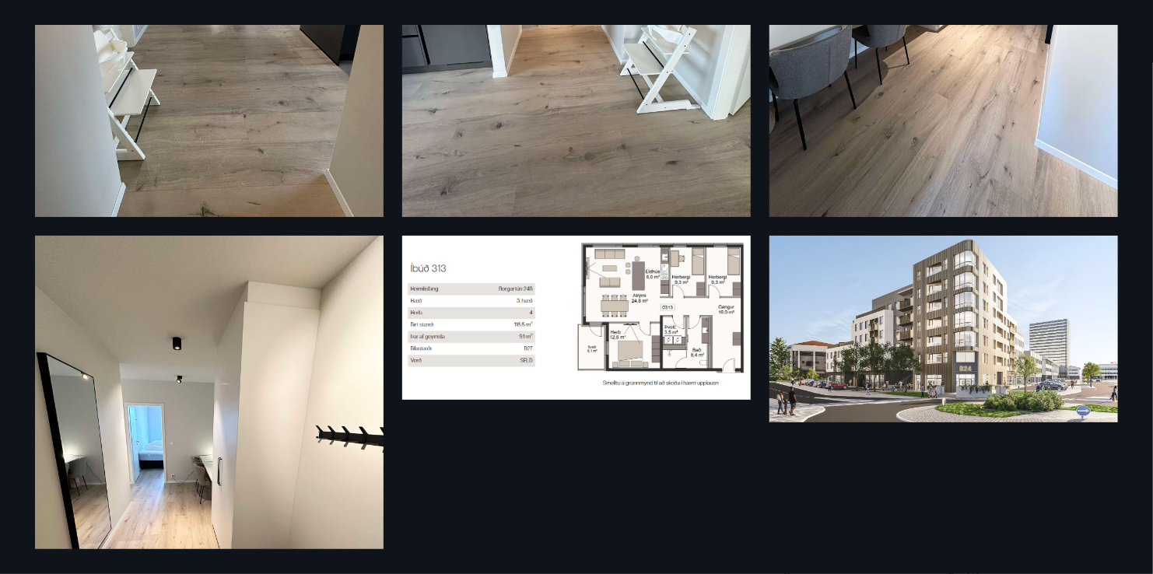
click at [594, 335] on img at bounding box center [576, 318] width 349 height 164
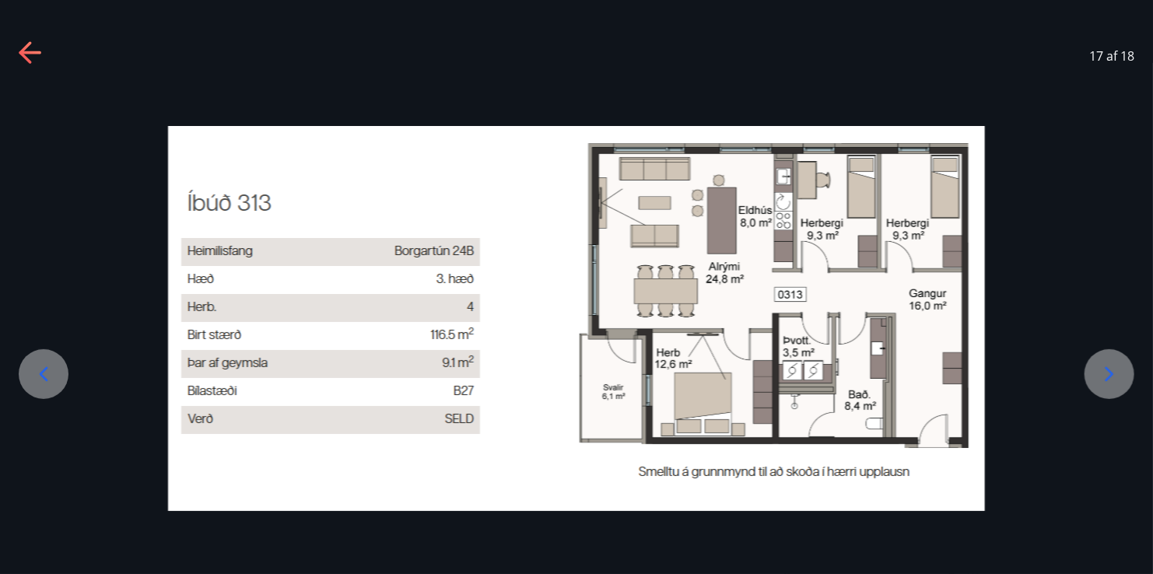
click at [30, 58] on icon at bounding box center [31, 53] width 25 height 25
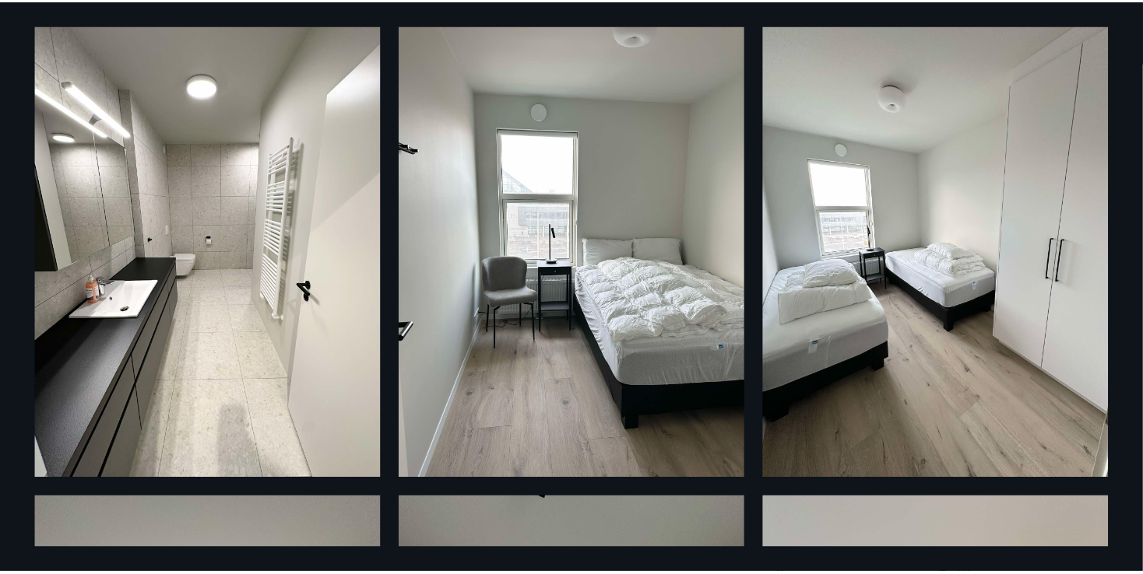
scroll to position [0, 0]
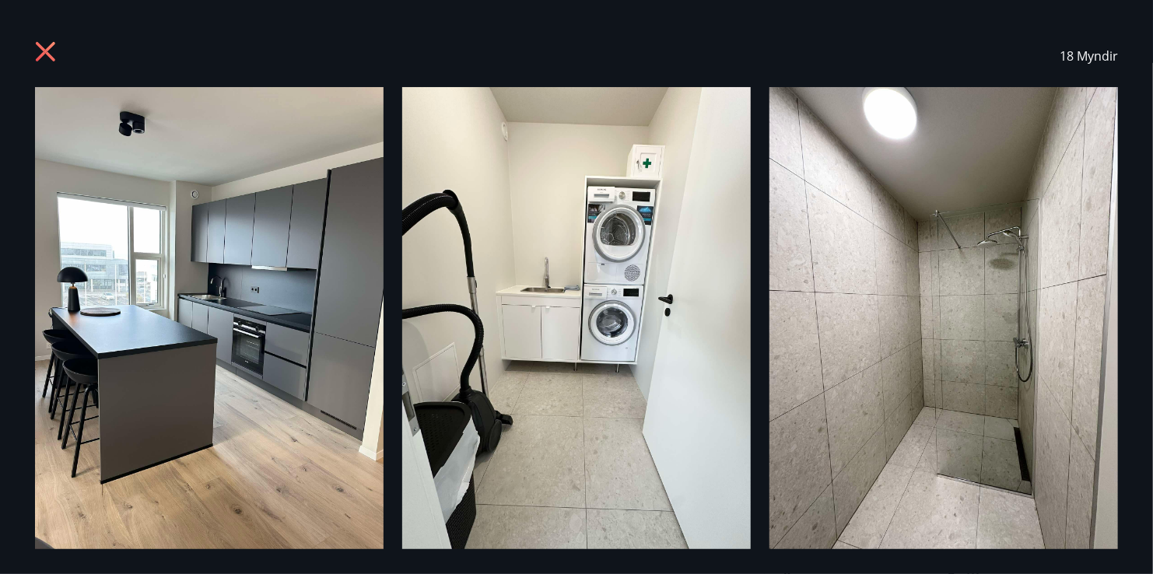
click at [54, 54] on icon at bounding box center [47, 53] width 25 height 25
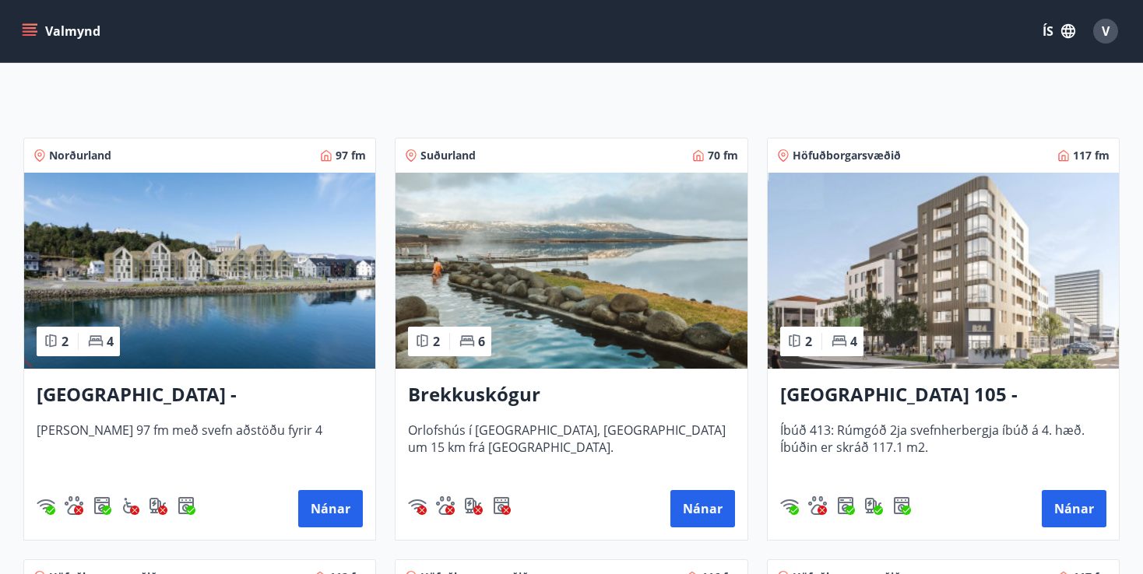
scroll to position [233, 0]
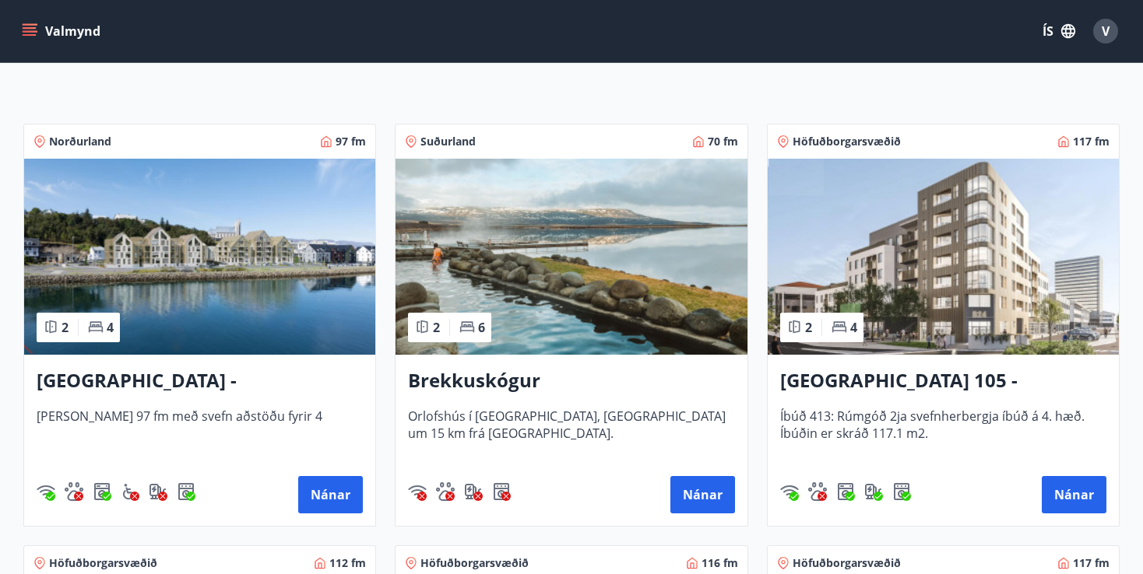
click at [985, 260] on img at bounding box center [942, 257] width 351 height 196
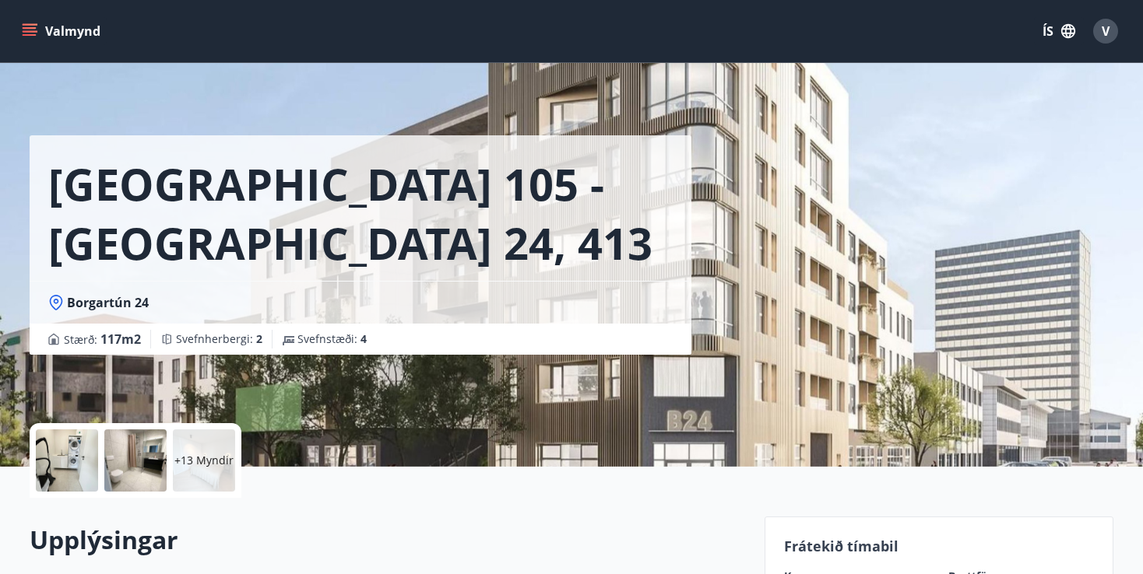
click at [65, 467] on div at bounding box center [67, 461] width 62 height 62
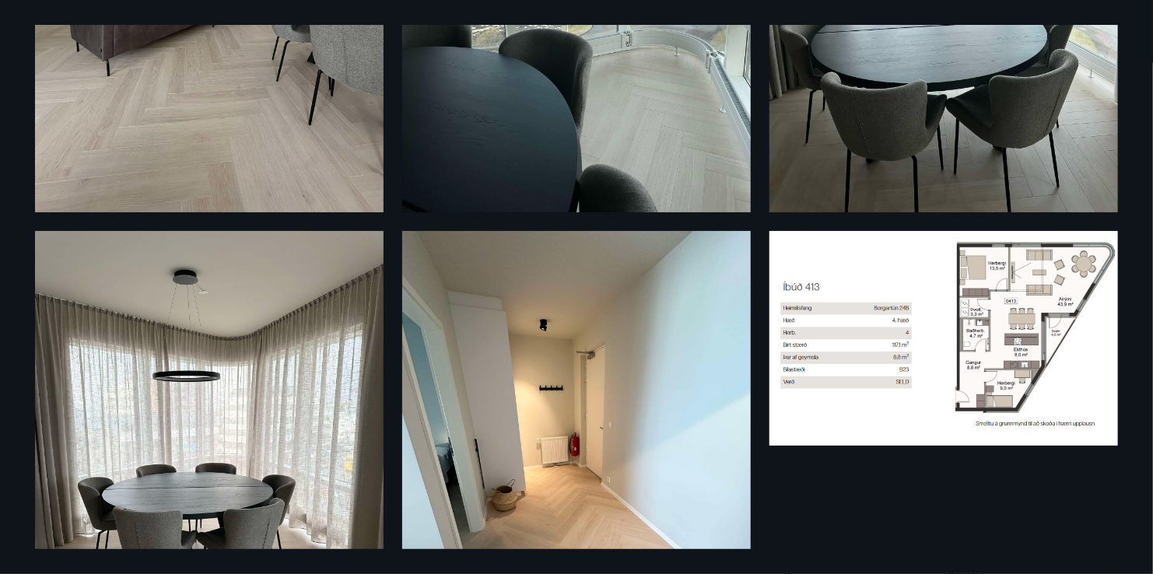
scroll to position [2335, 0]
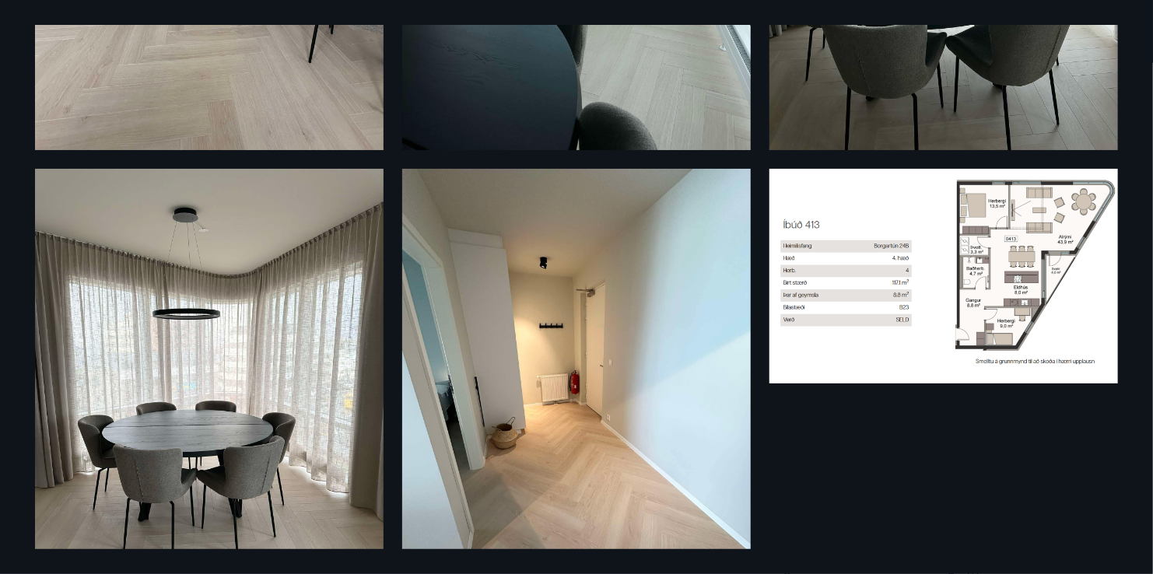
click at [970, 293] on img at bounding box center [944, 276] width 349 height 215
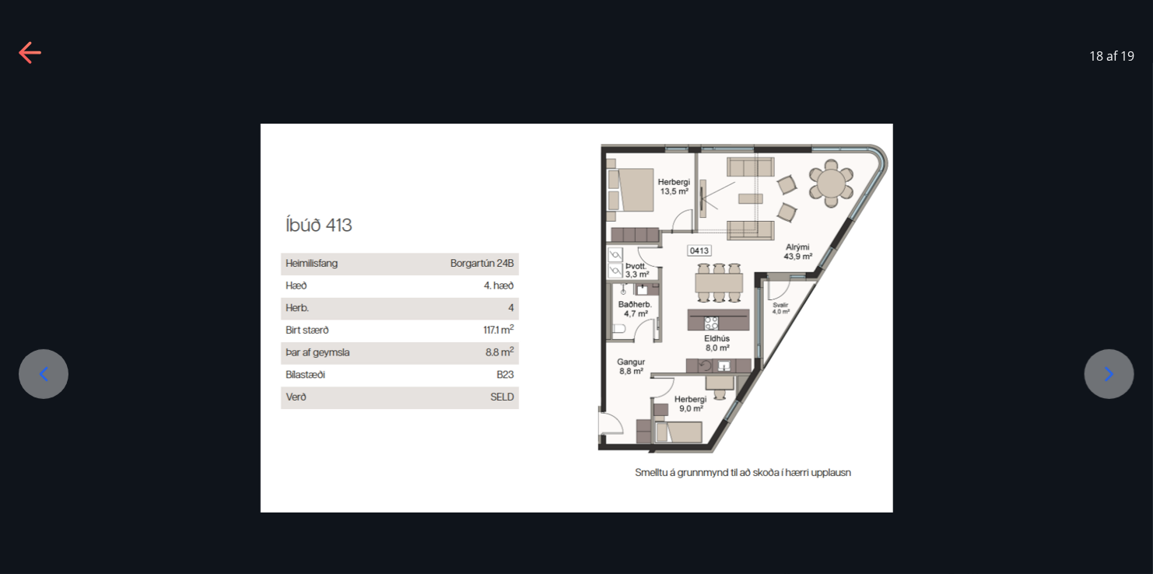
click at [25, 57] on icon at bounding box center [25, 52] width 12 height 22
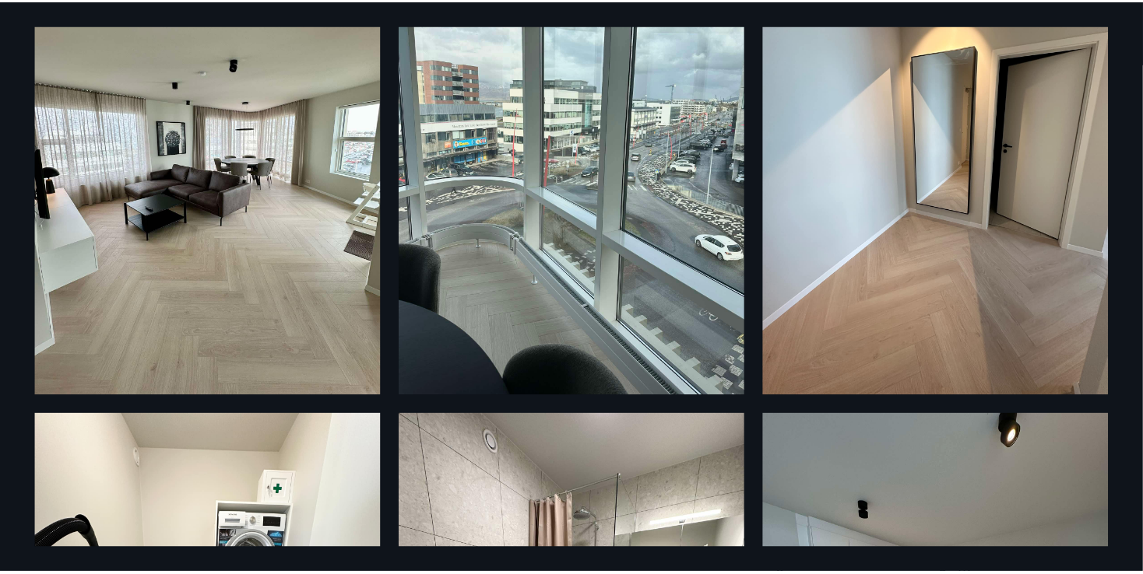
scroll to position [0, 0]
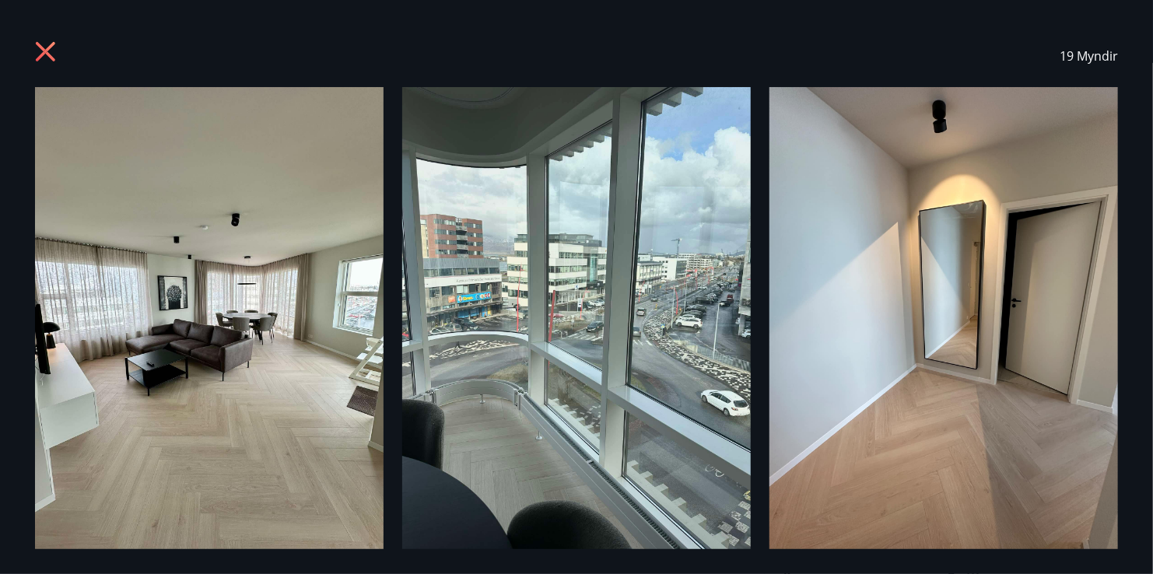
click at [49, 49] on icon at bounding box center [47, 53] width 25 height 25
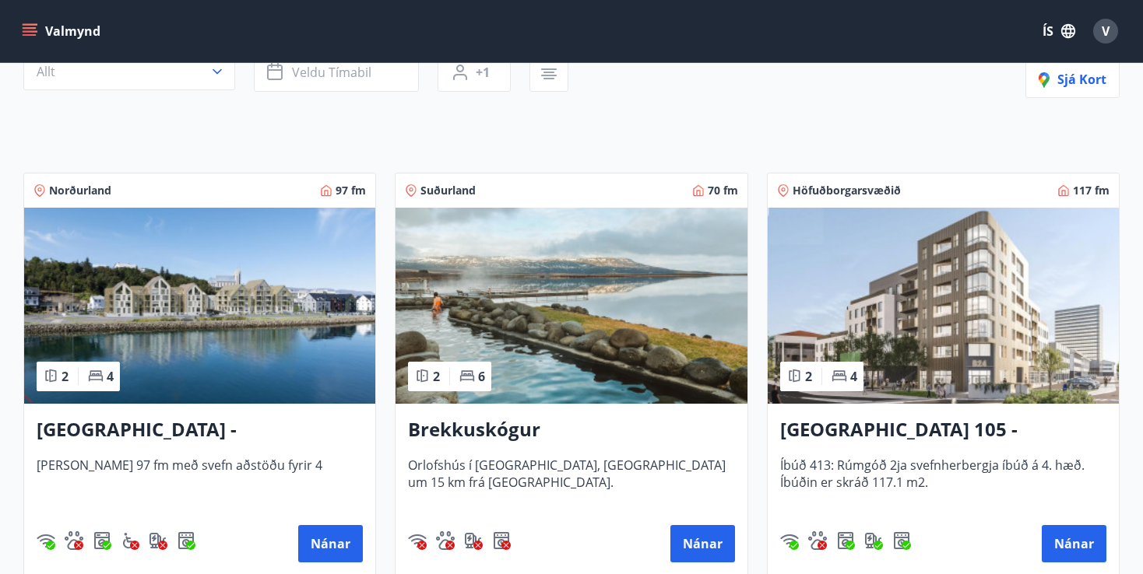
scroll to position [233, 0]
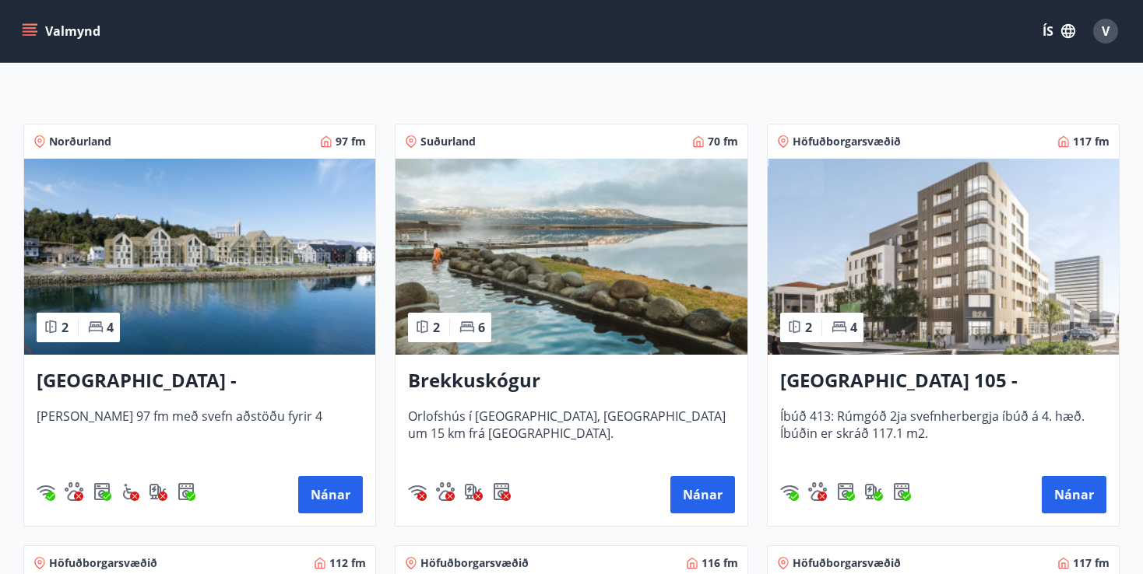
click at [634, 189] on img at bounding box center [570, 257] width 351 height 196
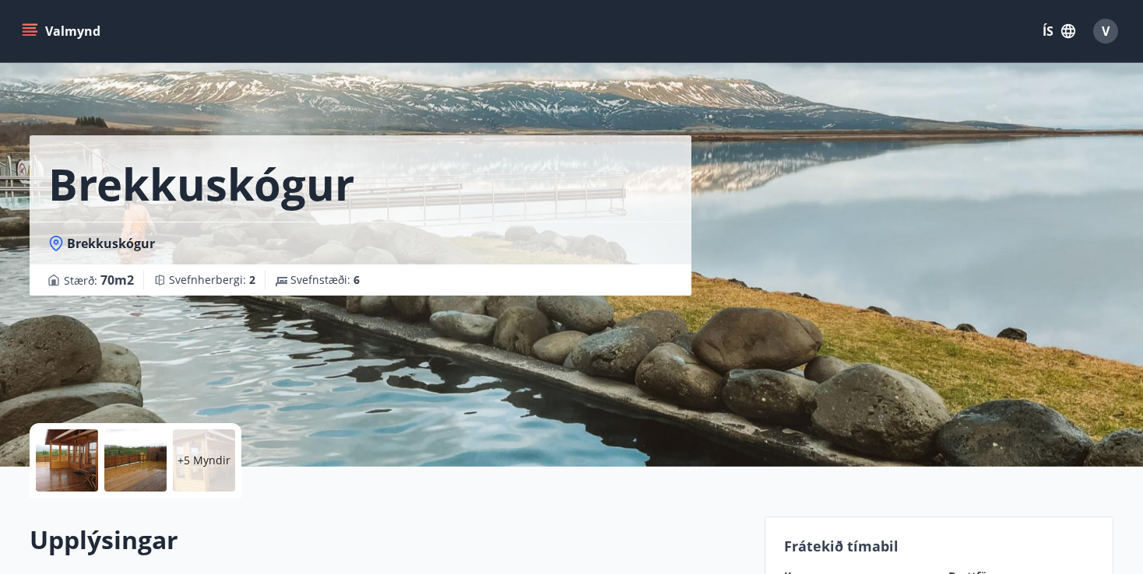
click at [57, 460] on div at bounding box center [67, 461] width 62 height 62
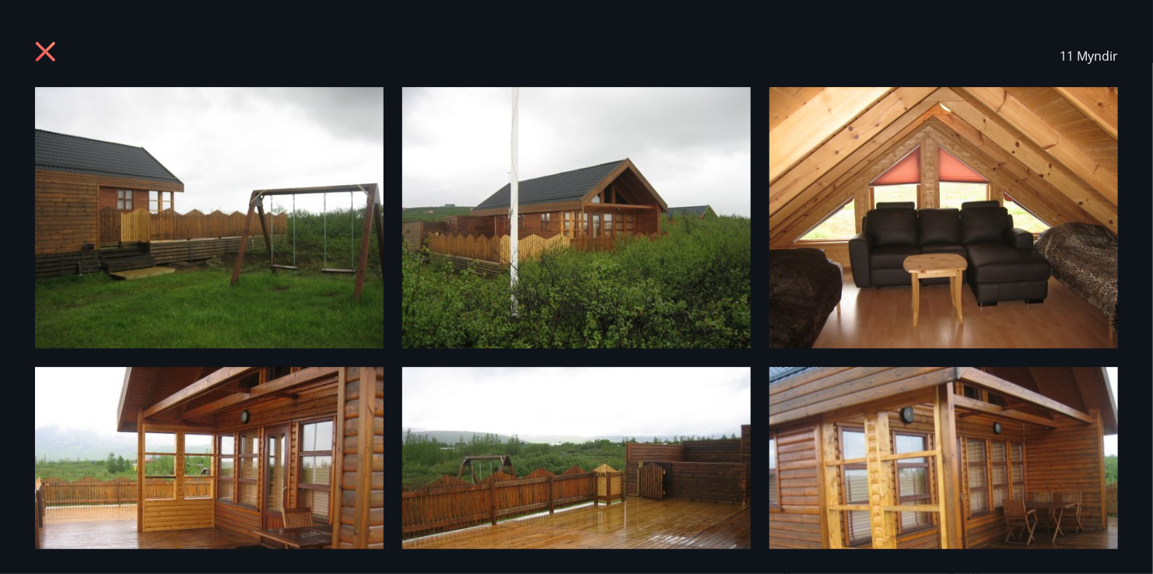
click at [46, 55] on icon at bounding box center [47, 53] width 25 height 25
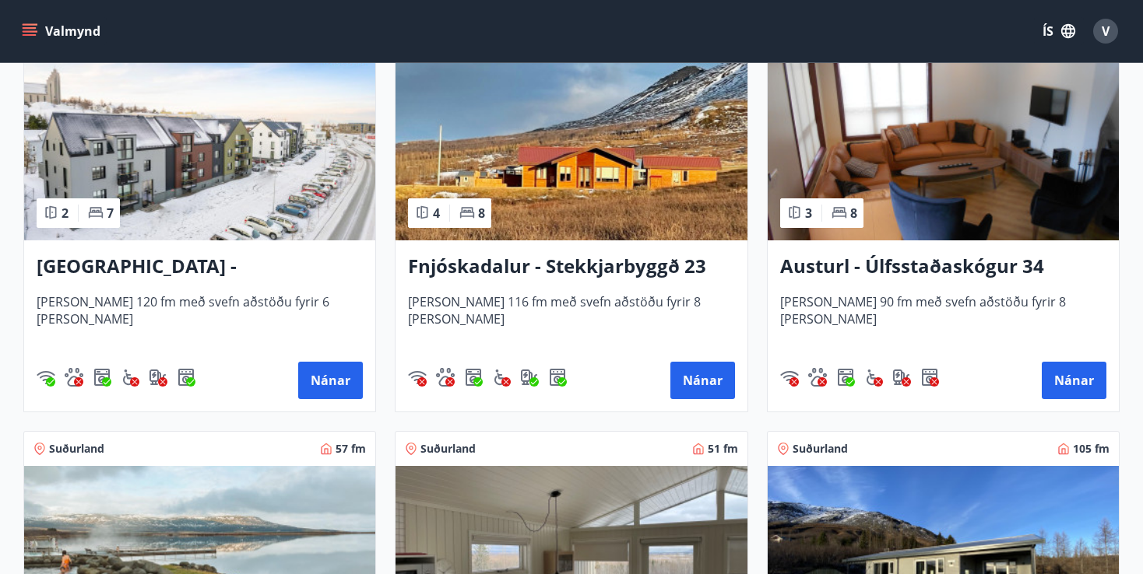
scroll to position [1955, 0]
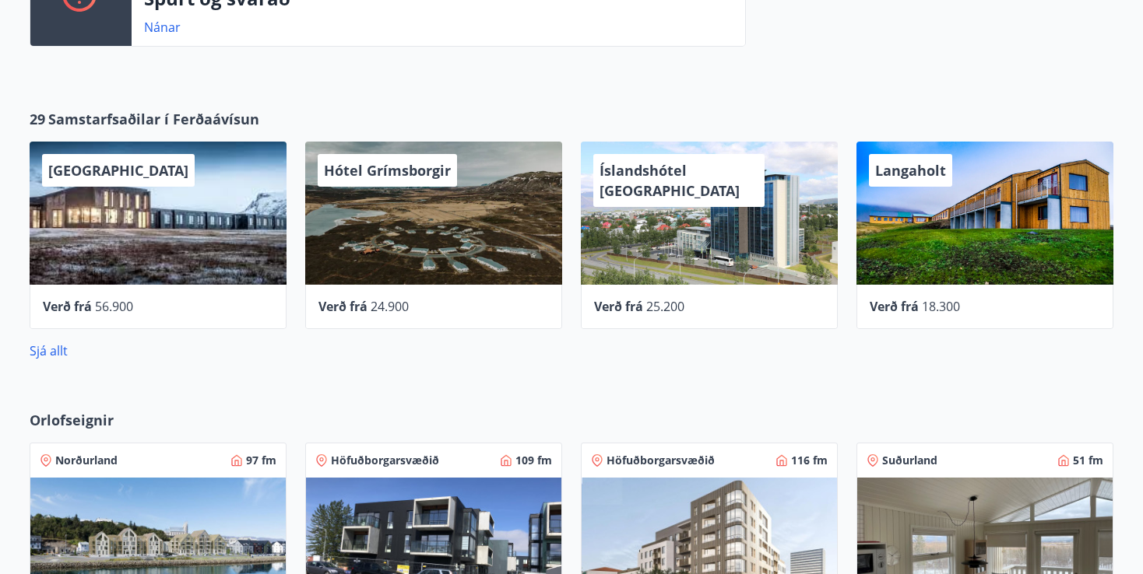
scroll to position [389, 0]
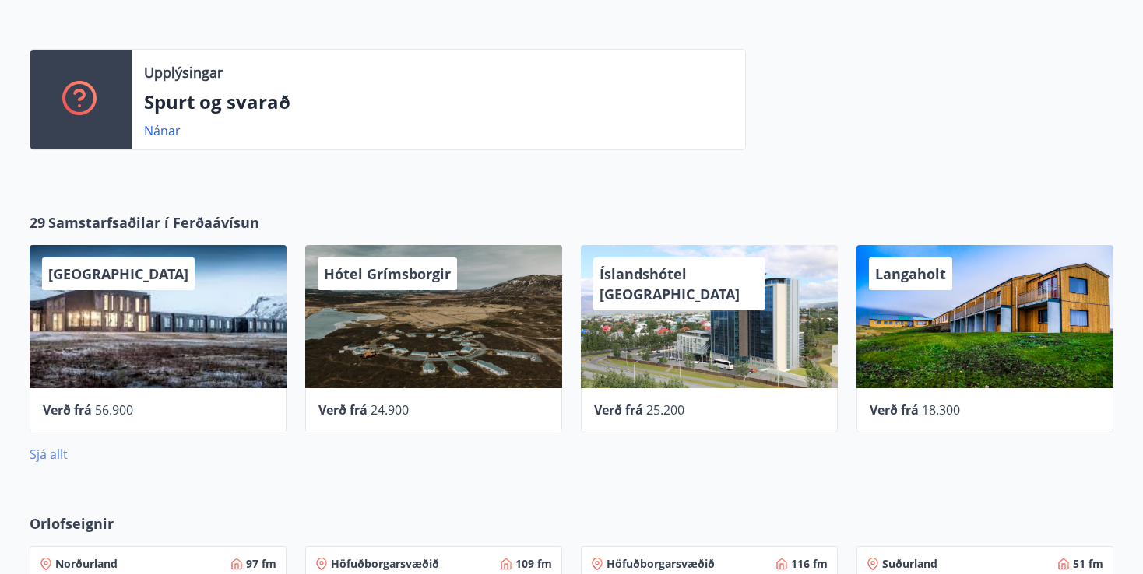
click at [51, 455] on link "Sjá allt" at bounding box center [49, 454] width 38 height 17
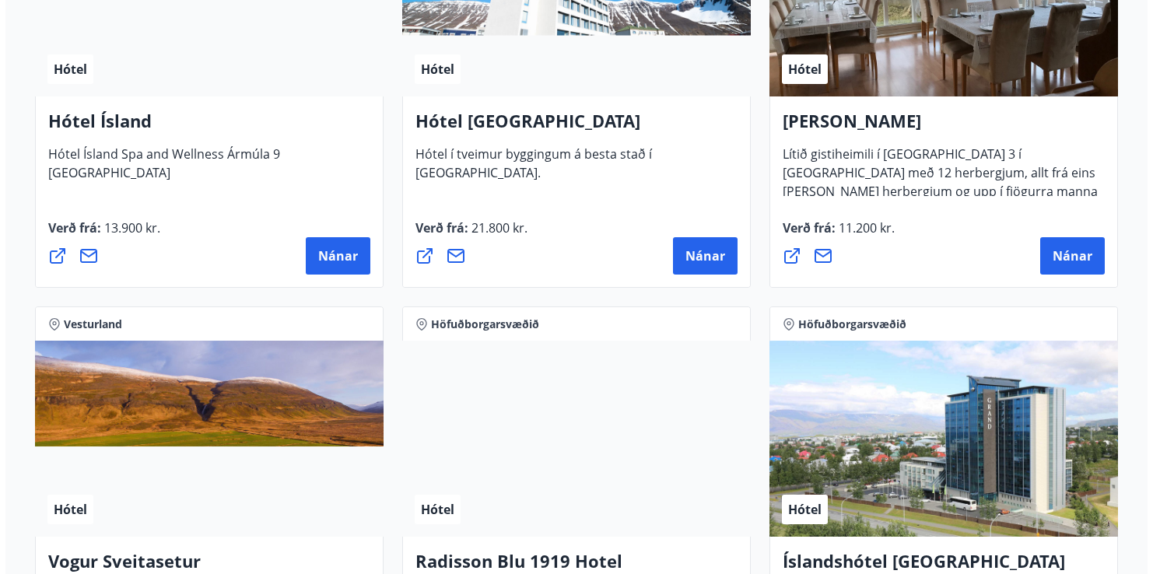
scroll to position [2490, 0]
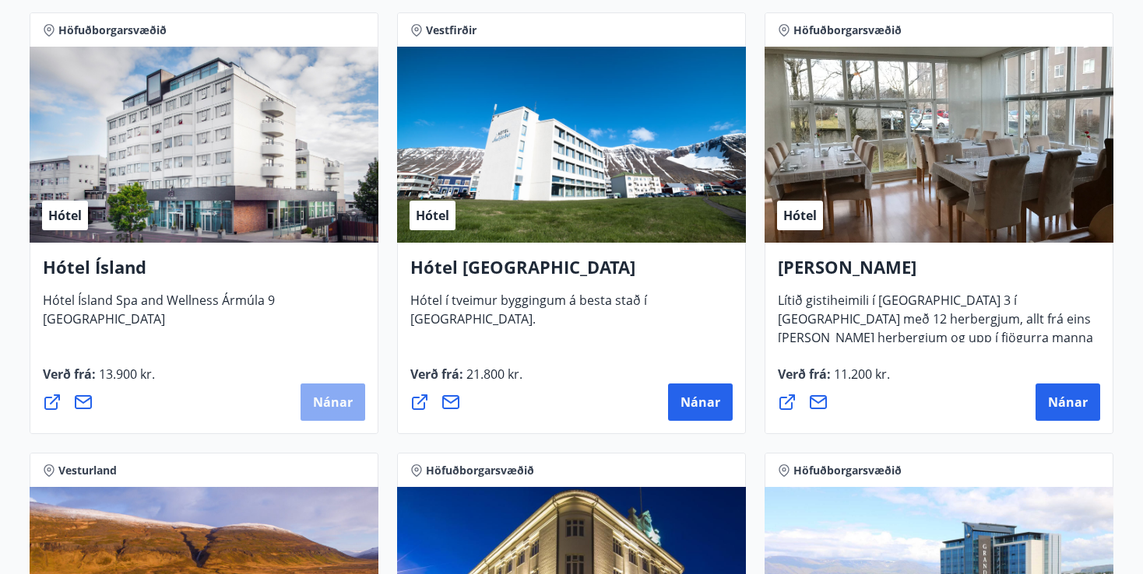
click at [318, 402] on span "Nánar" at bounding box center [333, 402] width 40 height 17
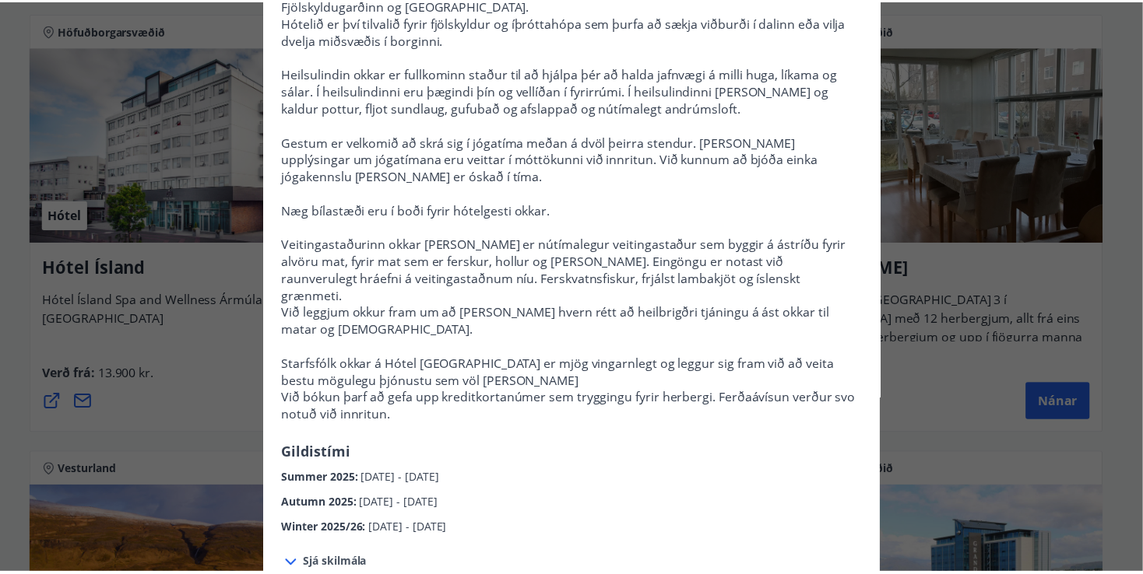
scroll to position [0, 0]
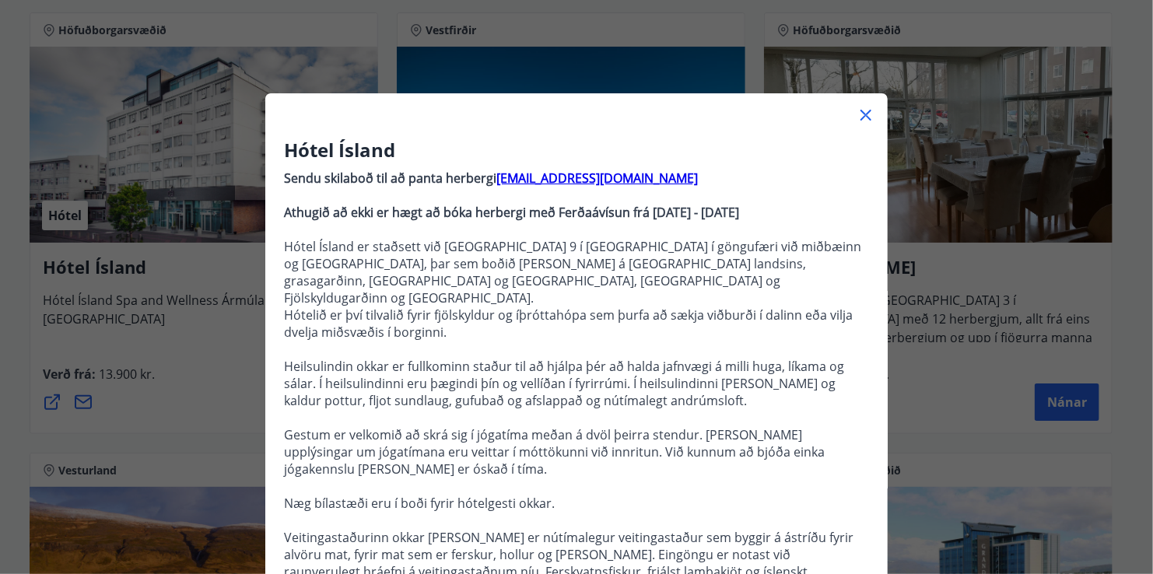
click at [861, 116] on icon at bounding box center [866, 115] width 11 height 11
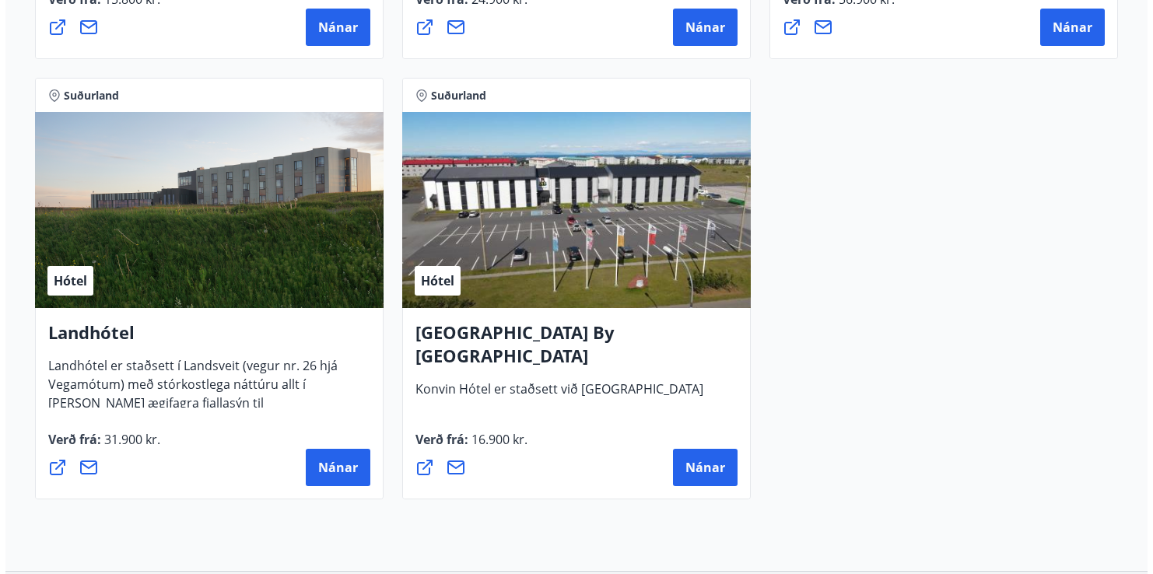
scroll to position [4203, 0]
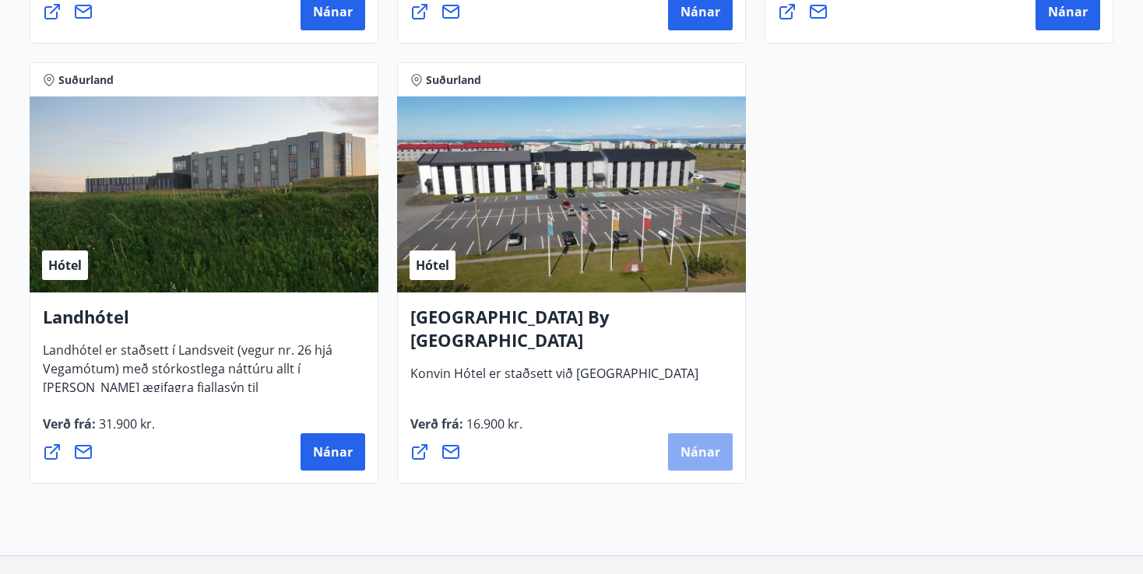
click at [690, 454] on span "Nánar" at bounding box center [700, 452] width 40 height 17
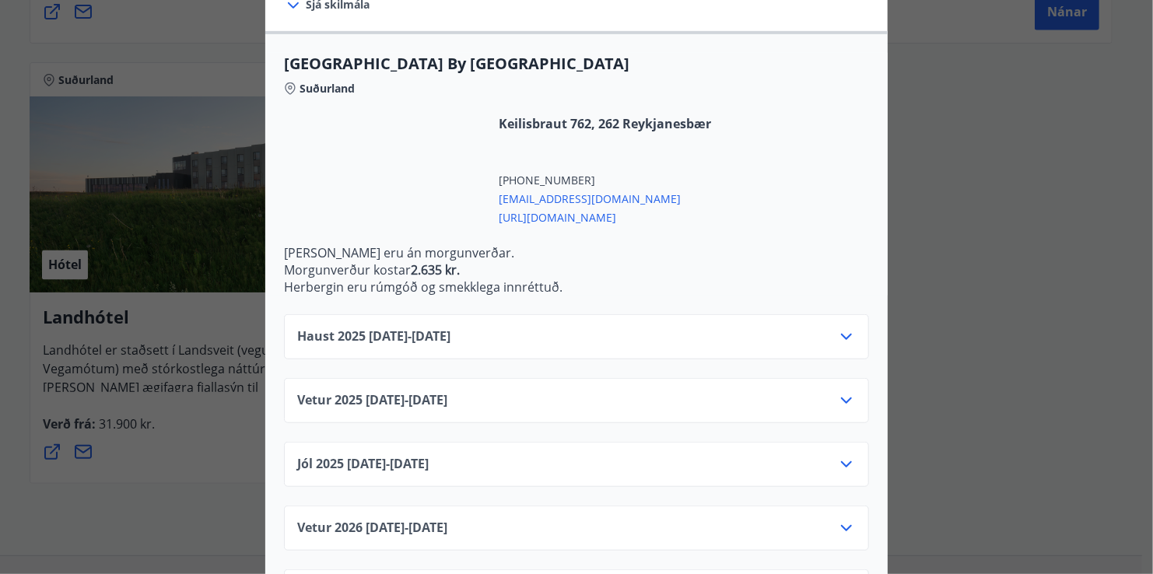
scroll to position [441, 0]
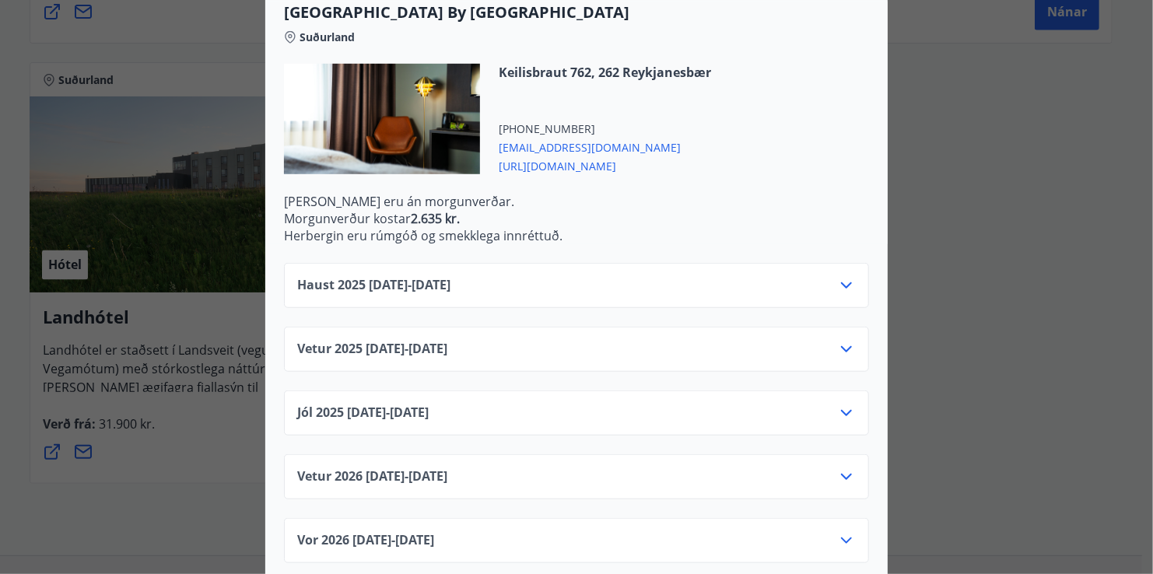
click at [842, 468] on icon at bounding box center [846, 477] width 19 height 19
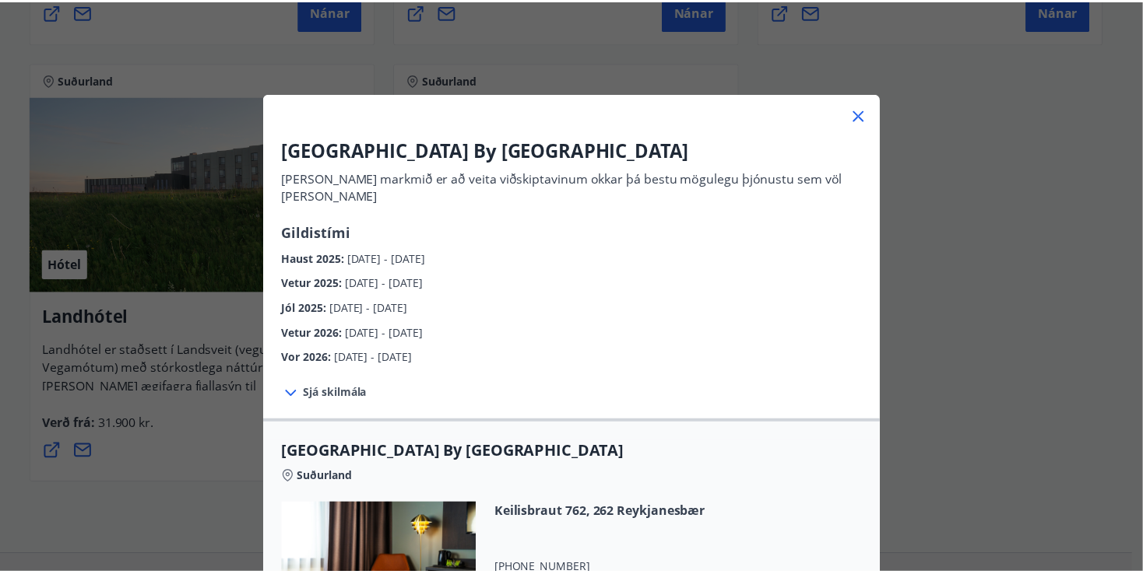
scroll to position [0, 0]
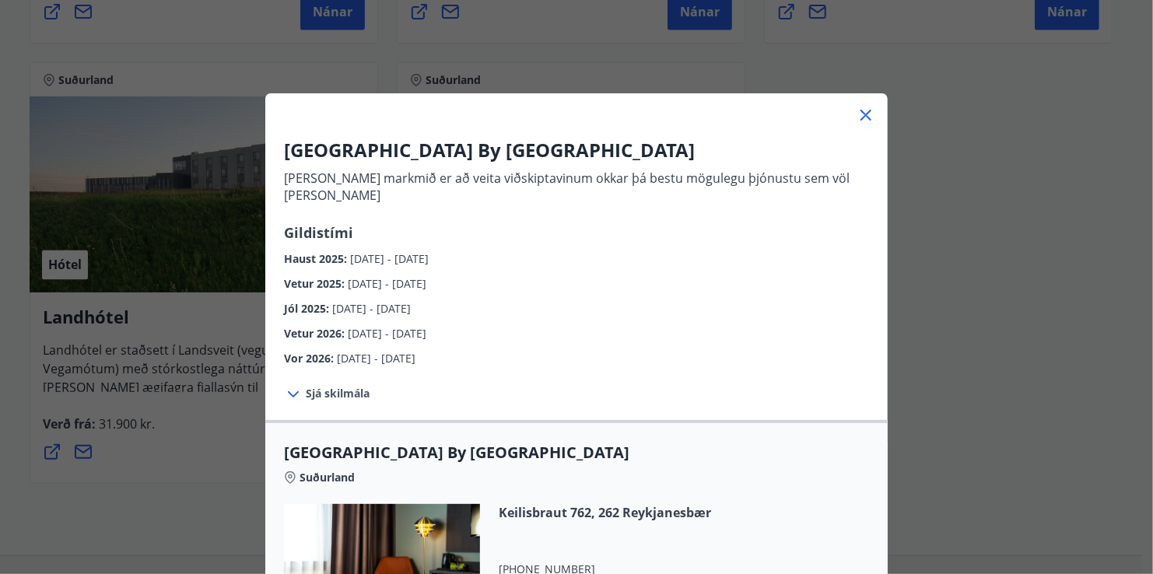
click at [862, 115] on icon at bounding box center [866, 115] width 11 height 11
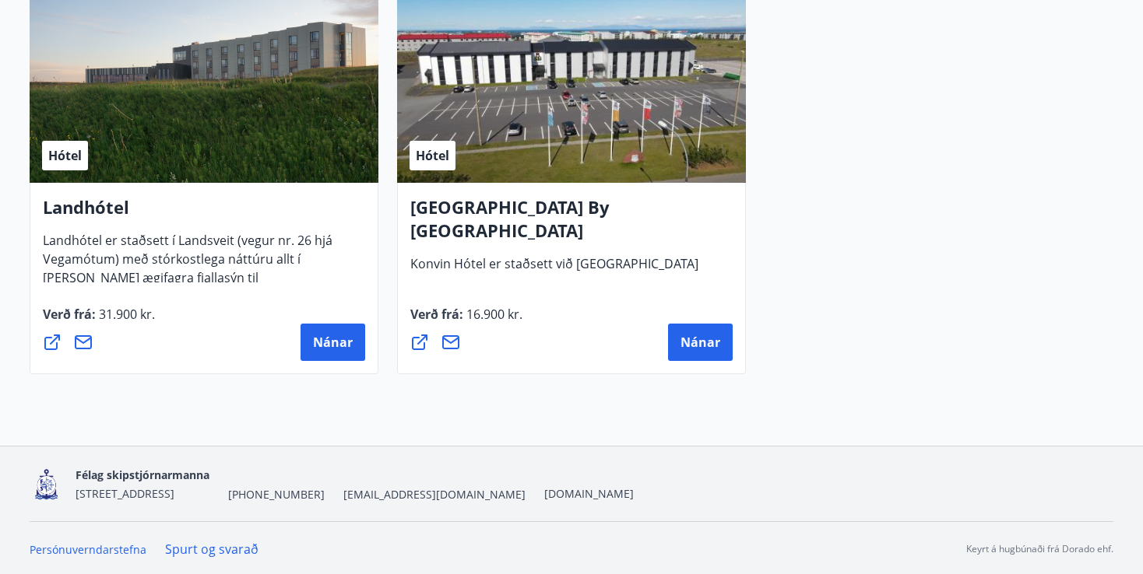
scroll to position [4313, 0]
